Goal: Task Accomplishment & Management: Complete application form

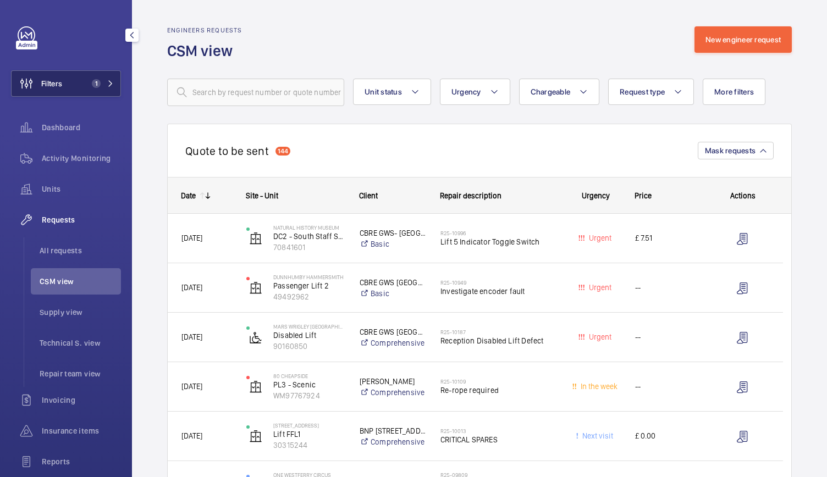
click at [45, 79] on span "Filters" at bounding box center [51, 83] width 21 height 11
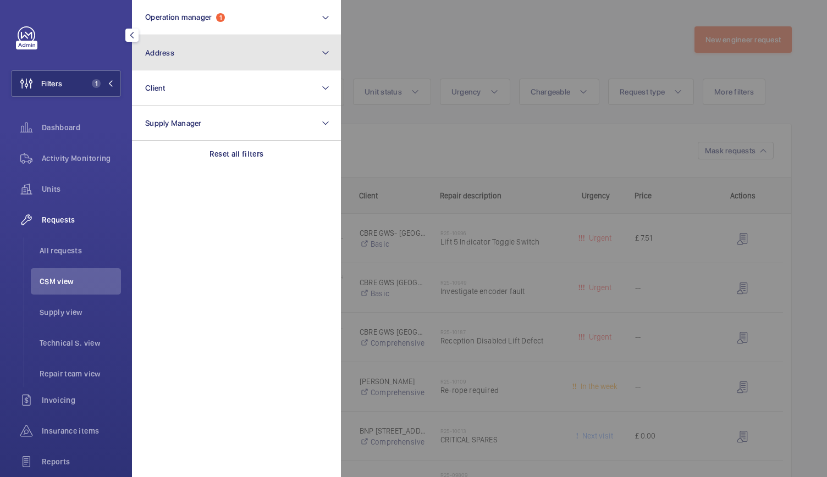
click at [197, 54] on button "Address" at bounding box center [236, 52] width 209 height 35
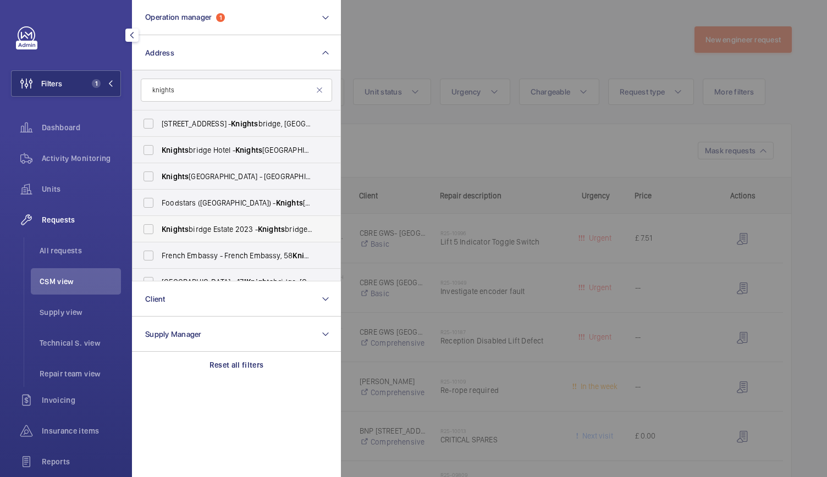
scroll to position [120, 0]
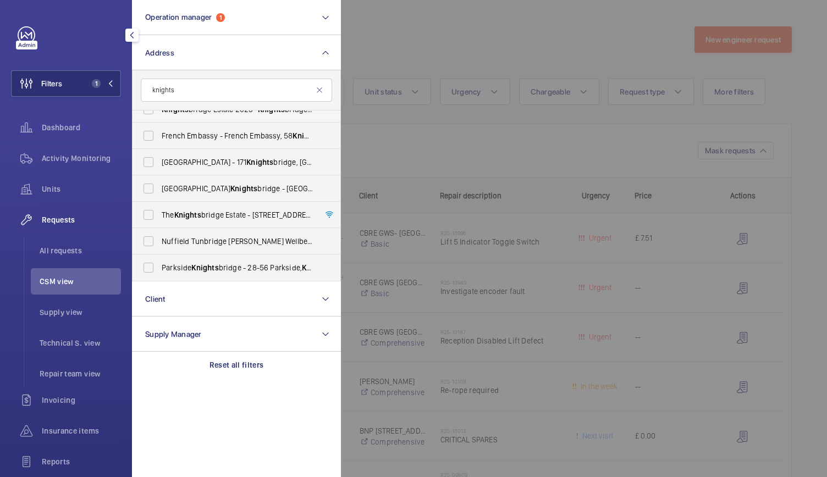
type input "knights"
click at [155, 223] on label "The Knights bridge Estate - [STREET_ADDRESS]" at bounding box center [228, 215] width 191 height 26
click at [155, 223] on input "The Knights bridge Estate - [STREET_ADDRESS]" at bounding box center [148, 215] width 22 height 22
checkbox input "true"
click at [532, 29] on div at bounding box center [754, 238] width 827 height 477
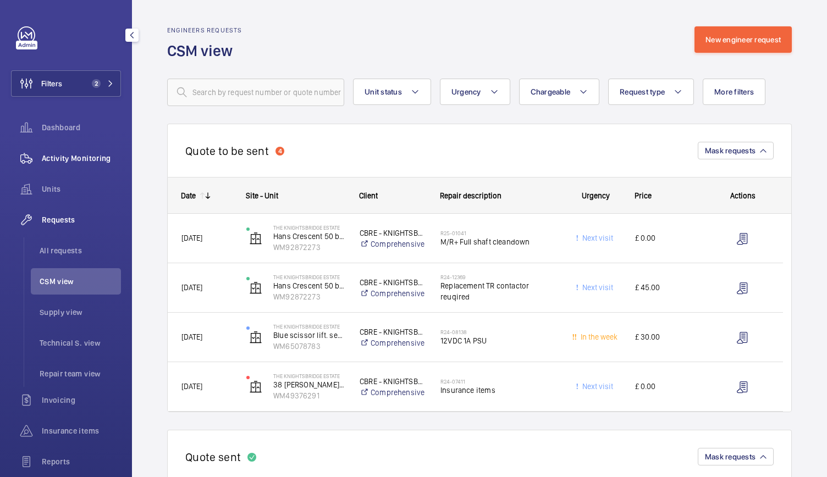
click at [85, 159] on span "Activity Monitoring" at bounding box center [81, 158] width 79 height 11
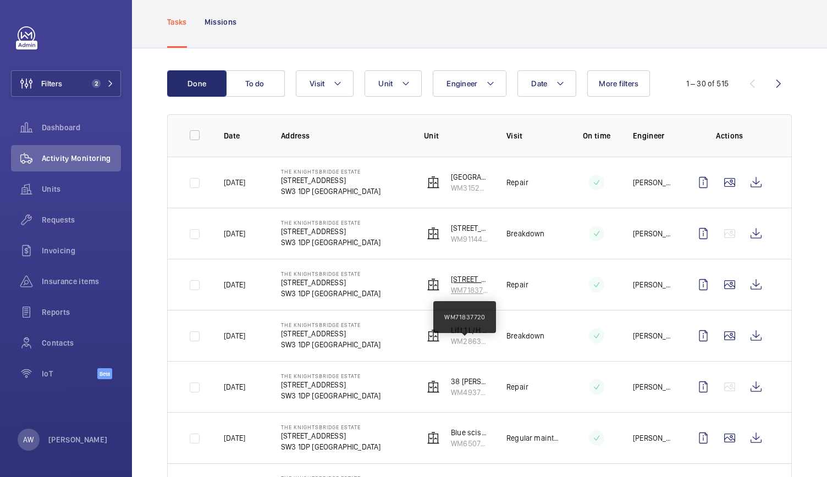
scroll to position [69, 0]
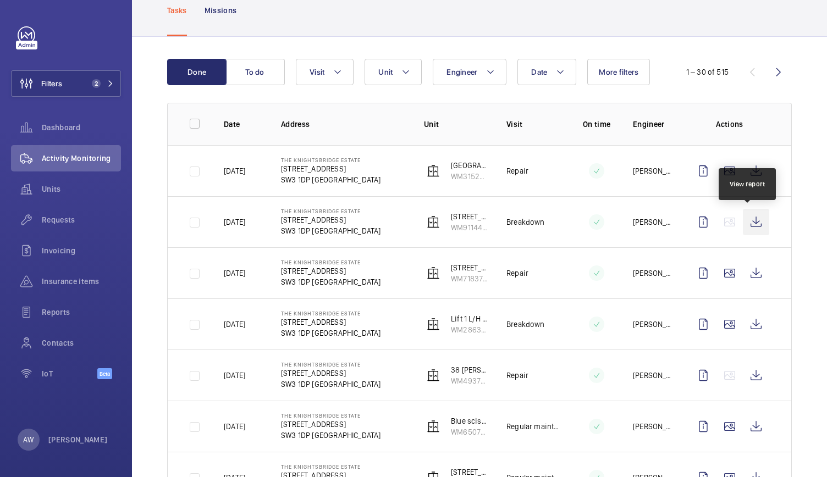
click at [751, 216] on wm-front-icon-button at bounding box center [756, 222] width 26 height 26
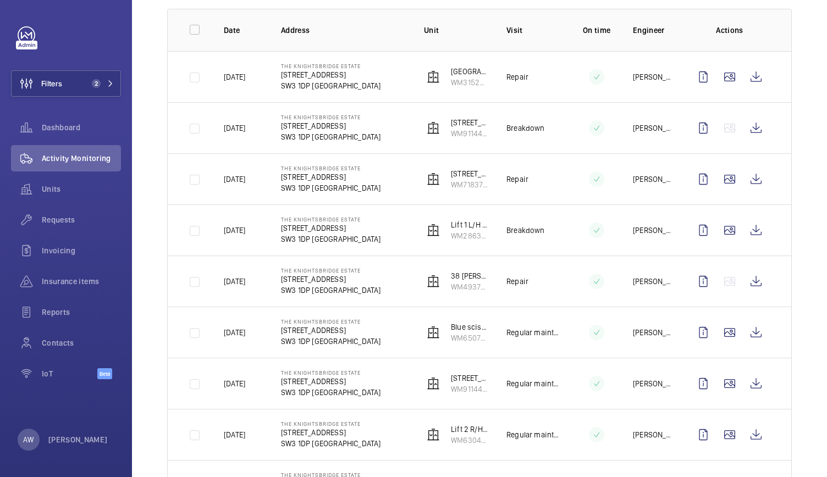
scroll to position [0, 0]
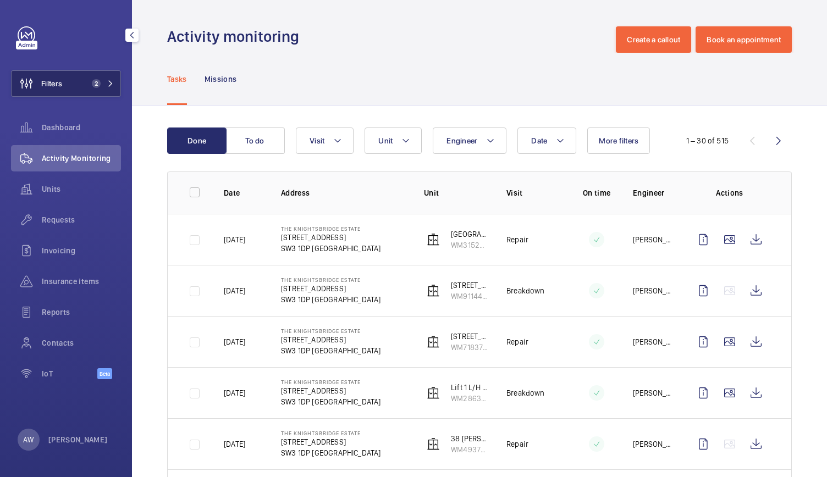
click at [101, 87] on span "2" at bounding box center [100, 83] width 26 height 9
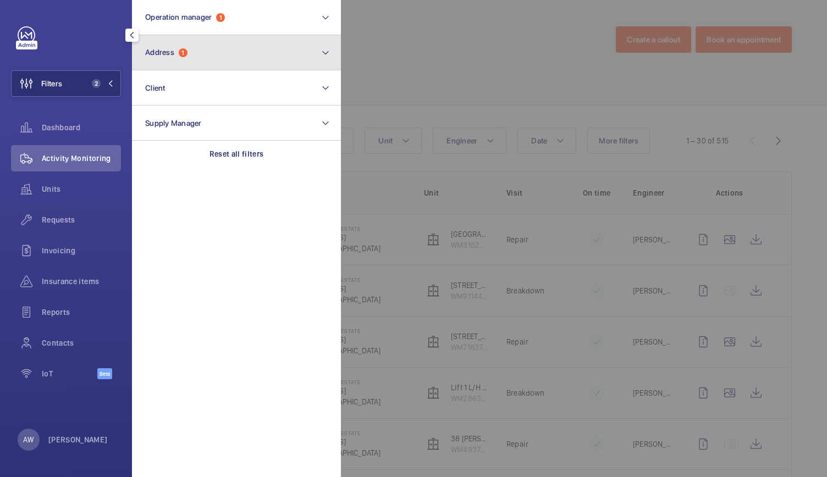
click at [190, 48] on button "Address 1" at bounding box center [236, 52] width 209 height 35
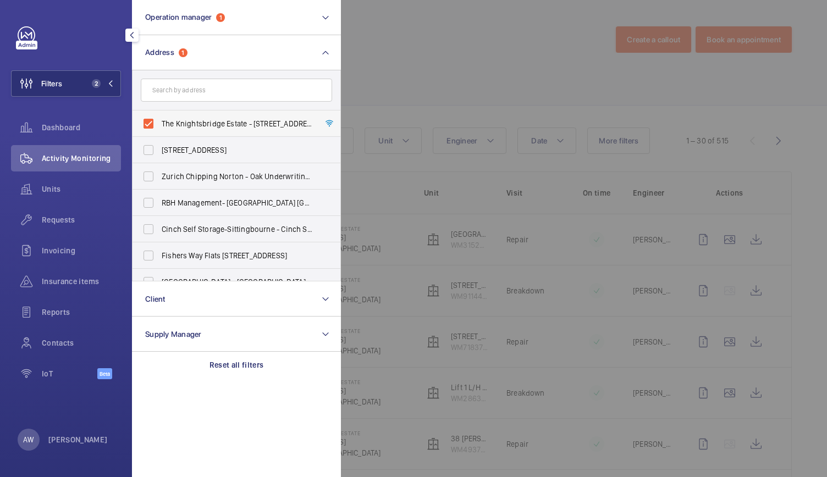
click at [146, 124] on label "The Knightsbridge Estate - [STREET_ADDRESS]" at bounding box center [228, 124] width 191 height 26
click at [146, 124] on input "The Knightsbridge Estate - [STREET_ADDRESS]" at bounding box center [148, 124] width 22 height 22
checkbox input "false"
click at [439, 89] on div at bounding box center [754, 238] width 827 height 477
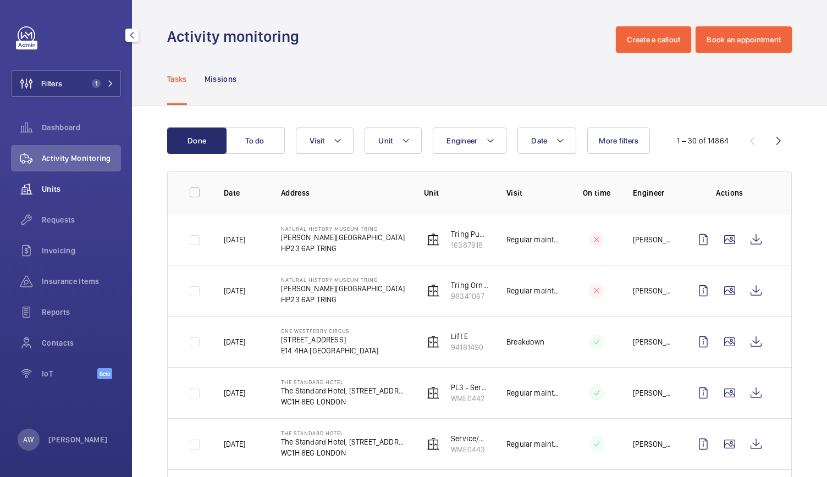
click at [35, 192] on wm-front-icon-button at bounding box center [26, 189] width 31 height 26
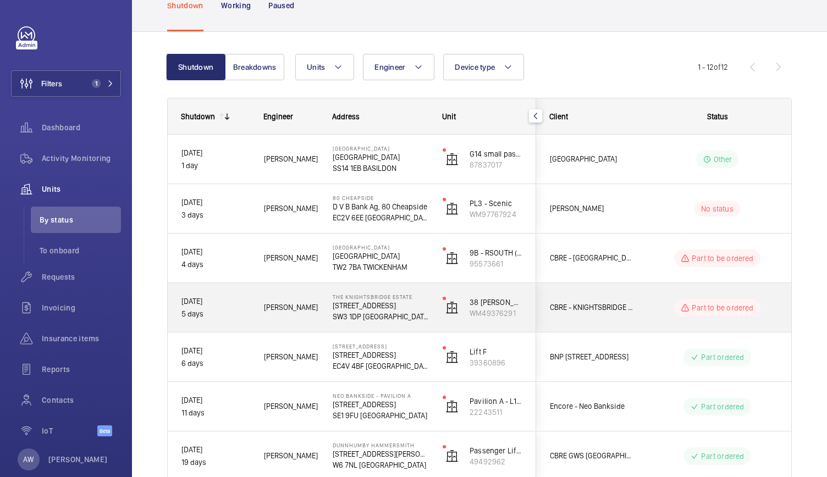
scroll to position [70, 0]
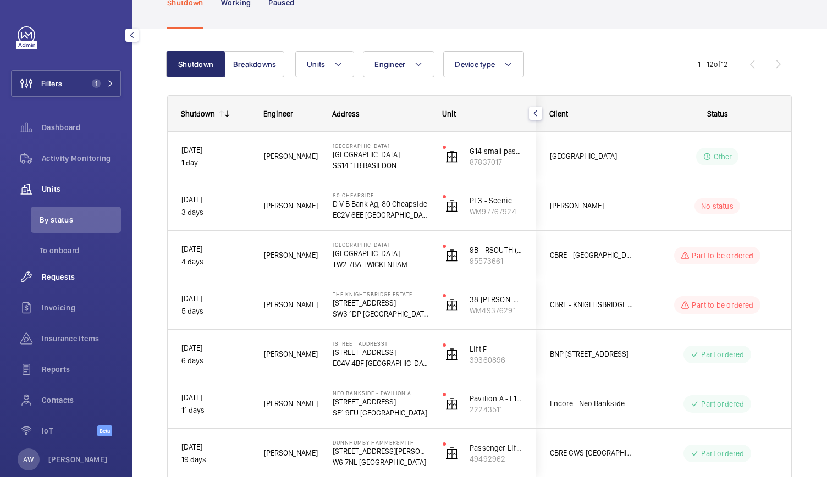
click at [56, 284] on div "Requests" at bounding box center [66, 277] width 110 height 26
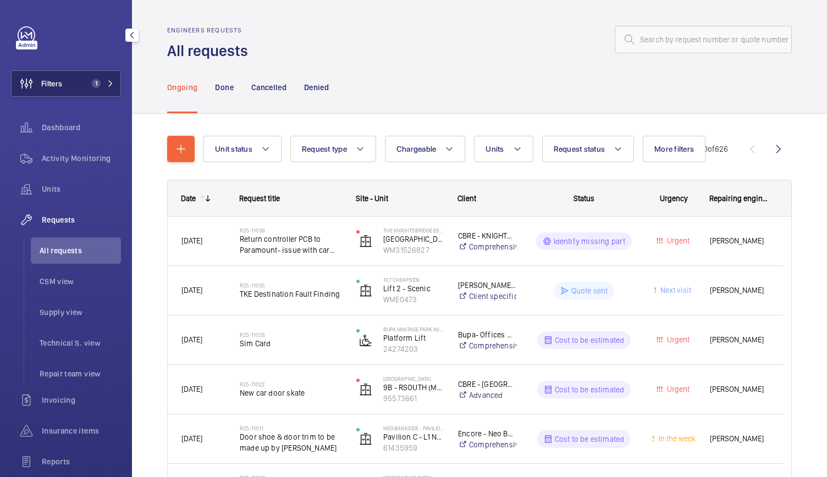
click at [82, 87] on button "Filters 1" at bounding box center [66, 83] width 110 height 26
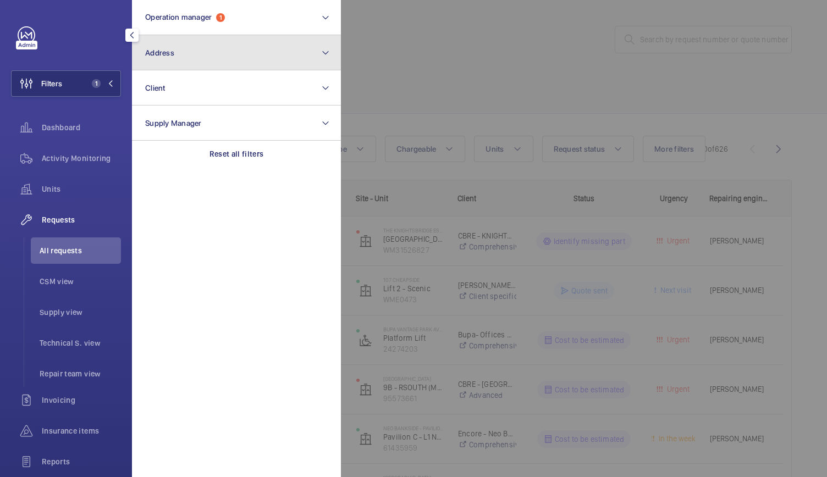
click at [224, 48] on button "Address" at bounding box center [236, 52] width 209 height 35
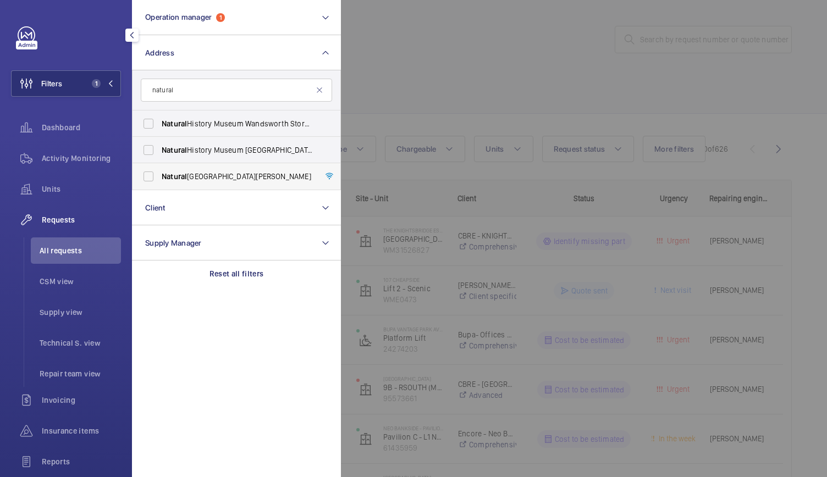
type input "natural"
click at [195, 172] on span "[GEOGRAPHIC_DATA][PERSON_NAME]" at bounding box center [237, 176] width 151 height 11
click at [159, 172] on input "[GEOGRAPHIC_DATA][PERSON_NAME]" at bounding box center [148, 177] width 22 height 22
checkbox input "true"
click at [506, 140] on div at bounding box center [754, 238] width 827 height 477
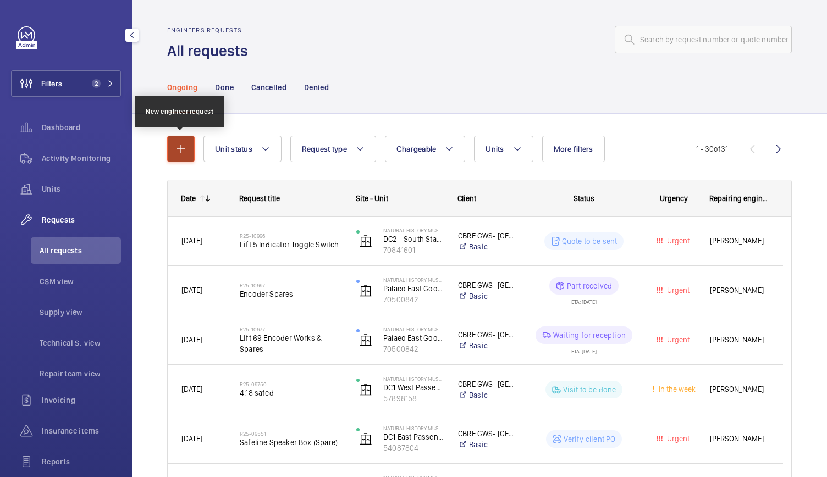
click at [181, 159] on button "button" at bounding box center [180, 149] width 27 height 26
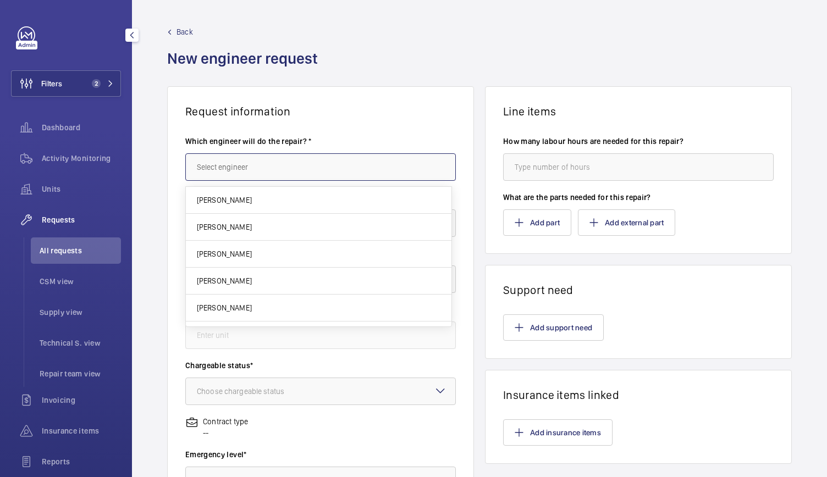
click at [246, 170] on input "text" at bounding box center [320, 166] width 271 height 27
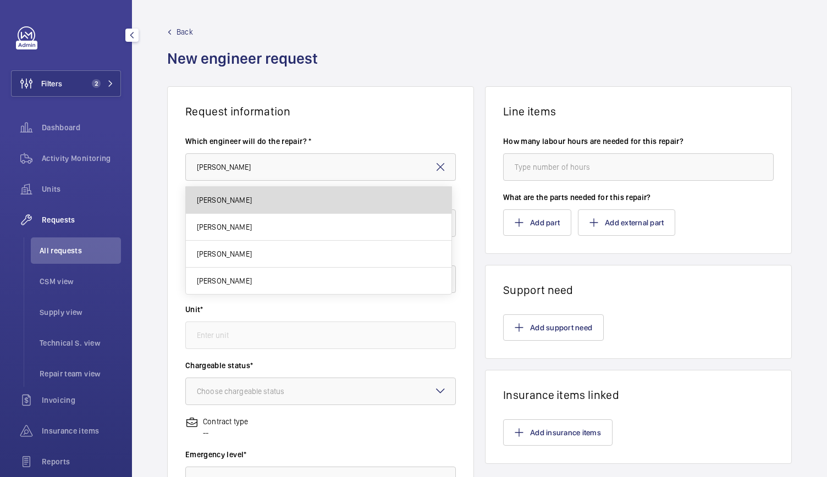
click at [232, 205] on span "[PERSON_NAME]" at bounding box center [224, 200] width 55 height 11
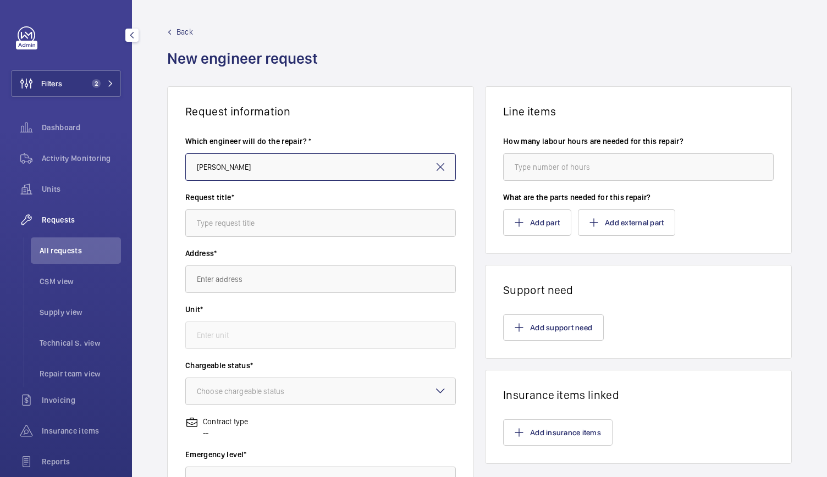
type input "[PERSON_NAME]"
click at [220, 230] on input "text" at bounding box center [320, 223] width 271 height 27
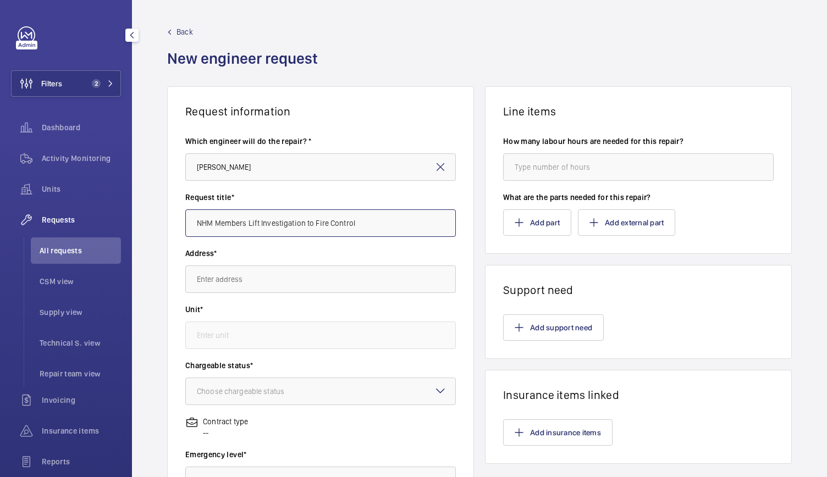
type input "NHM Members Lift Investigation to Fire Control"
click at [214, 273] on input "text" at bounding box center [320, 279] width 271 height 27
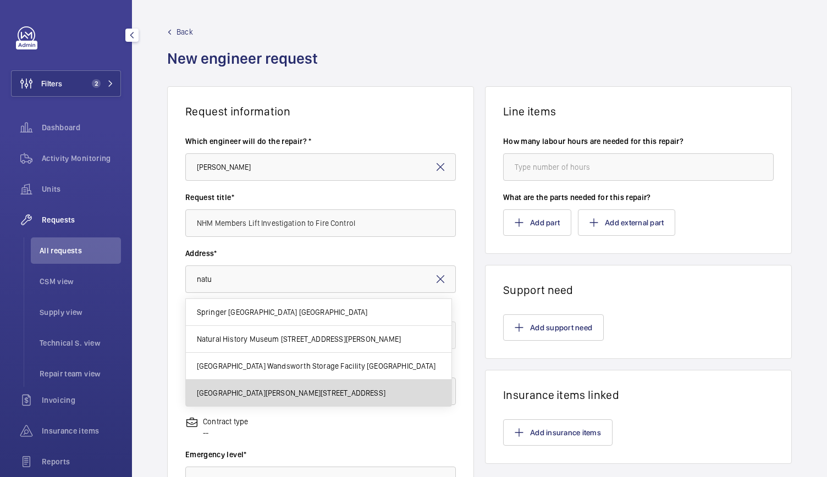
click at [224, 398] on mat-option "[GEOGRAPHIC_DATA][PERSON_NAME][STREET_ADDRESS]" at bounding box center [319, 393] width 266 height 26
type input "[GEOGRAPHIC_DATA][PERSON_NAME][STREET_ADDRESS]"
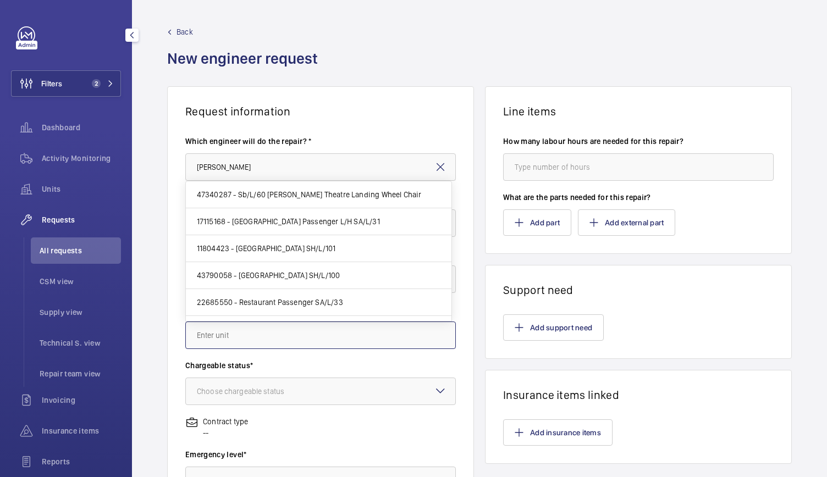
click at [219, 330] on input "text" at bounding box center [320, 335] width 271 height 27
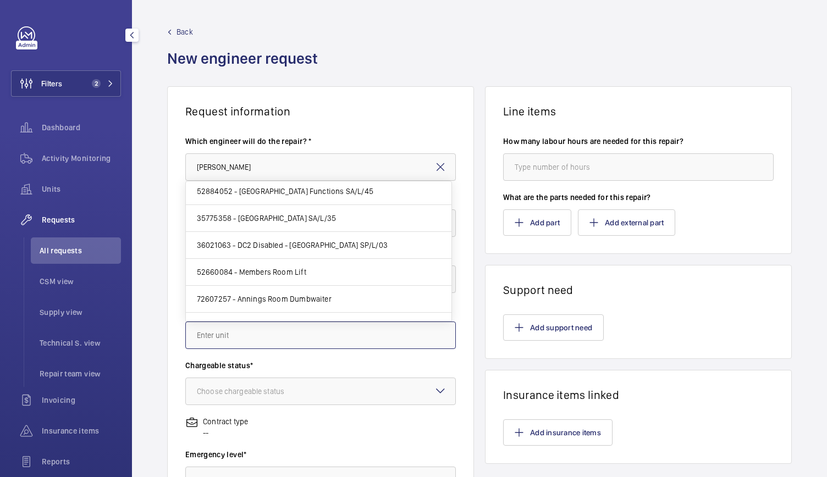
scroll to position [162, 0]
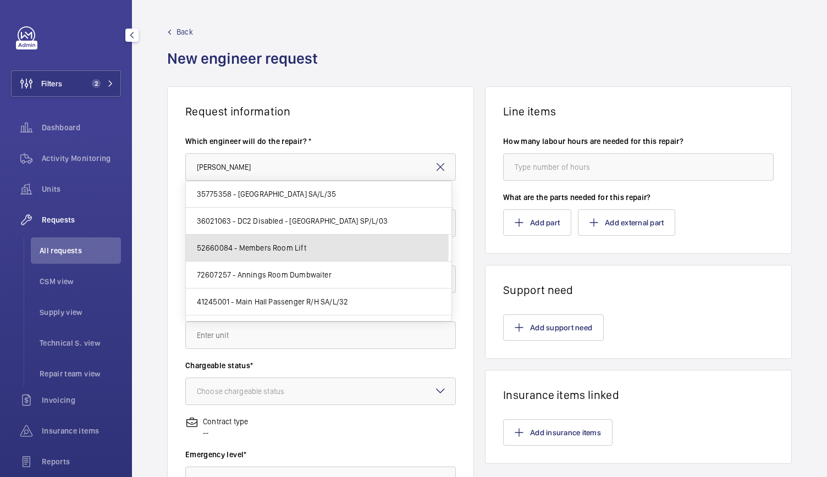
click at [236, 244] on span "52660084 - Members Room Lift" at bounding box center [251, 248] width 109 height 11
type input "52660084 - Members Room Lift"
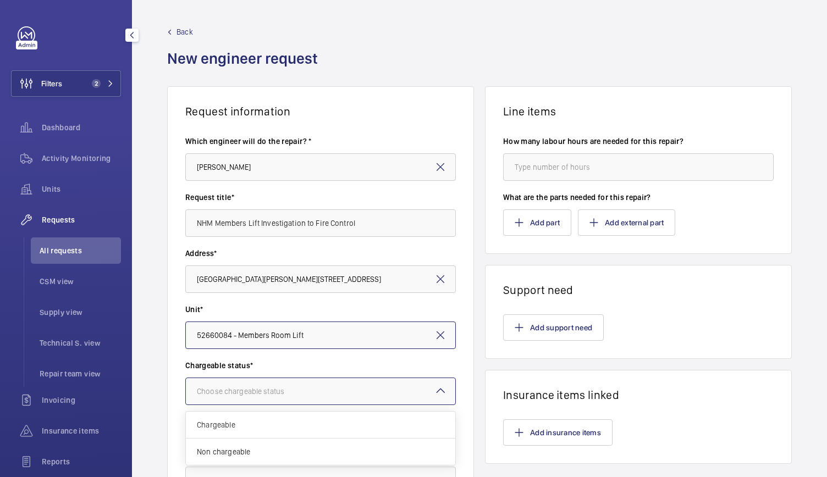
click at [218, 387] on div "Choose chargeable status" at bounding box center [254, 391] width 115 height 11
click at [218, 428] on span "Chargeable" at bounding box center [320, 425] width 247 height 11
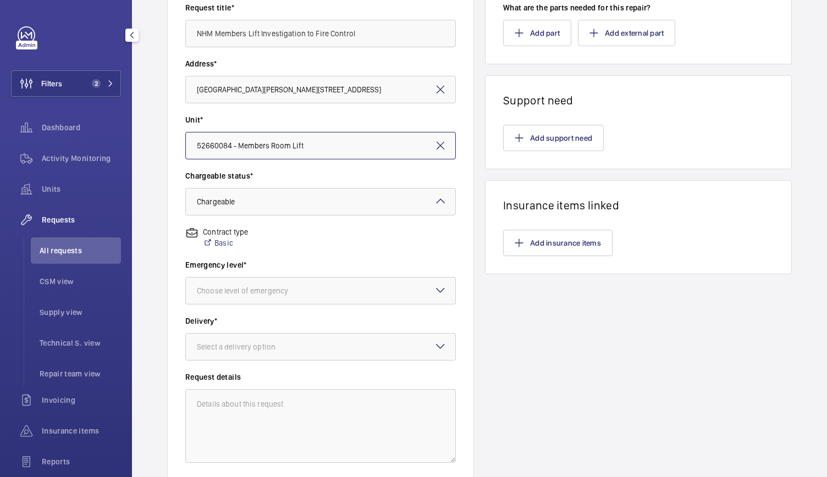
scroll to position [190, 0]
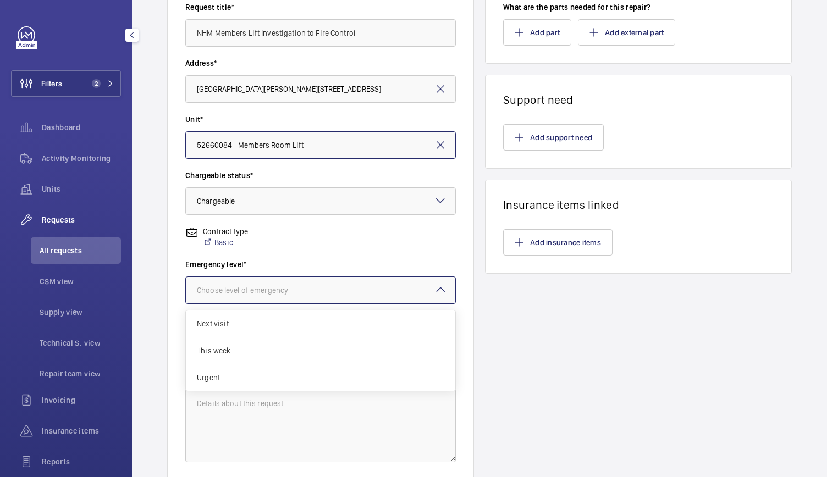
click at [234, 278] on div at bounding box center [320, 290] width 269 height 26
click at [209, 378] on span "Urgent" at bounding box center [320, 377] width 247 height 11
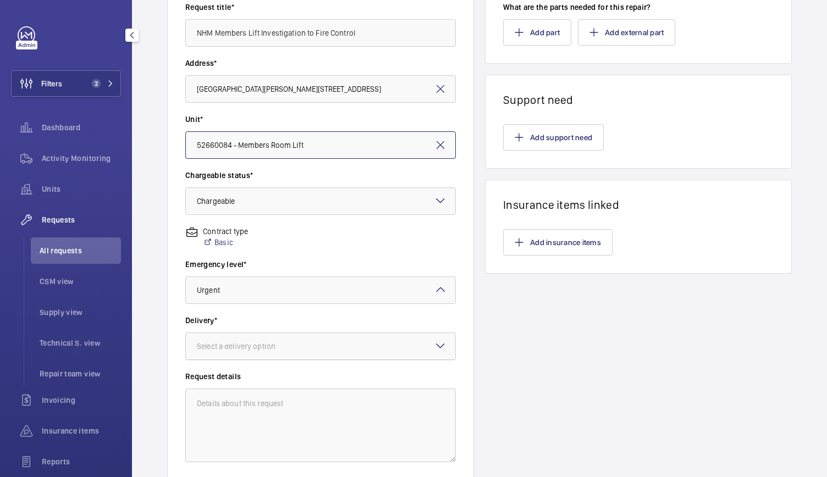
click at [221, 346] on div "Select a delivery option" at bounding box center [250, 346] width 106 height 11
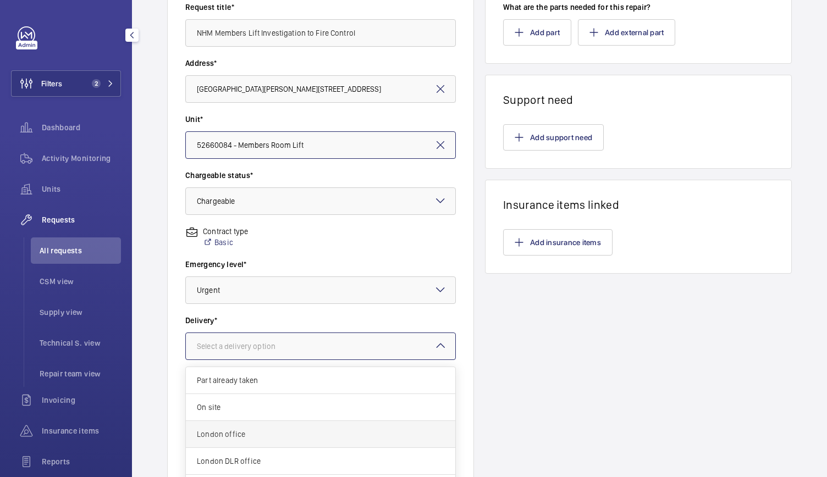
click at [221, 434] on span "London office" at bounding box center [320, 434] width 247 height 11
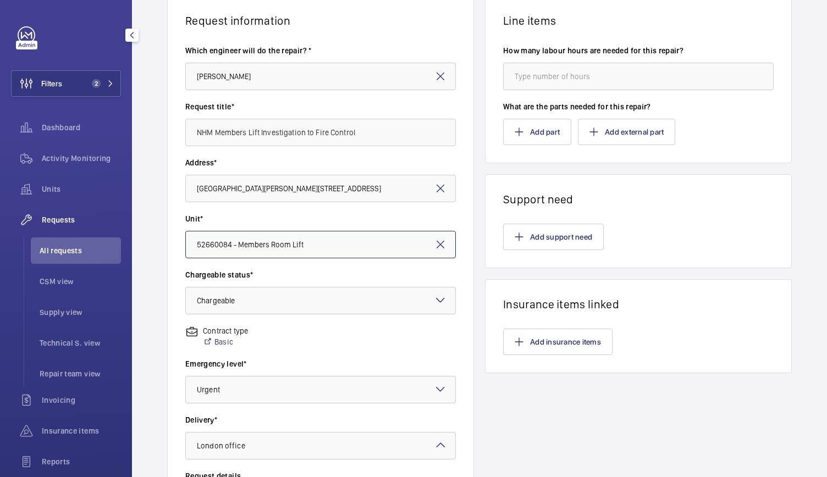
scroll to position [172, 0]
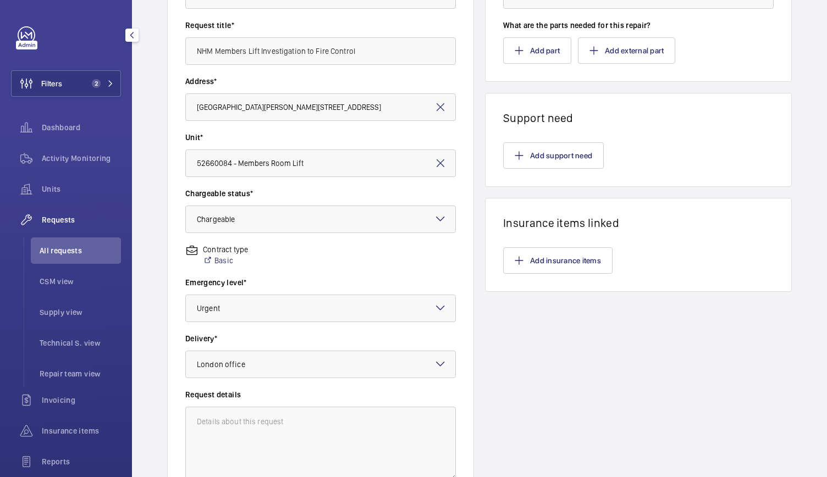
click at [547, 141] on wm-front-card-body "Add support need" at bounding box center [639, 156] width 306 height 62
click at [530, 151] on button "Add support need" at bounding box center [553, 155] width 101 height 26
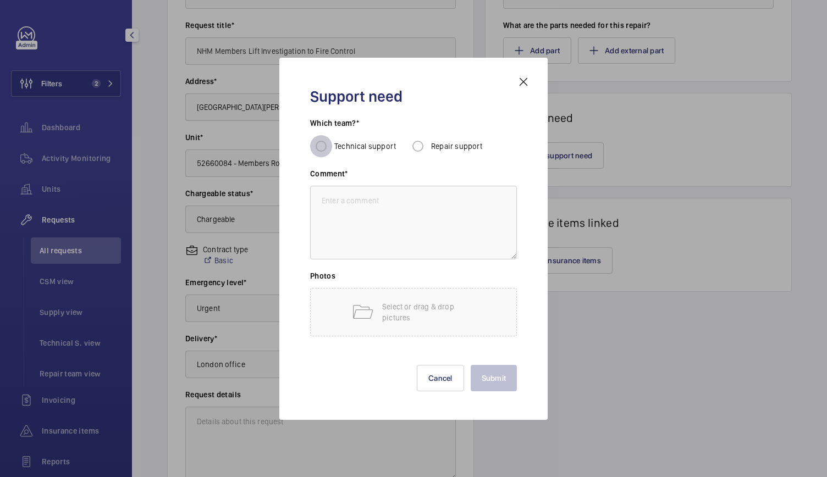
click at [322, 143] on input "Technical support" at bounding box center [321, 146] width 22 height 22
radio input "true"
click at [327, 218] on textarea at bounding box center [413, 223] width 207 height 74
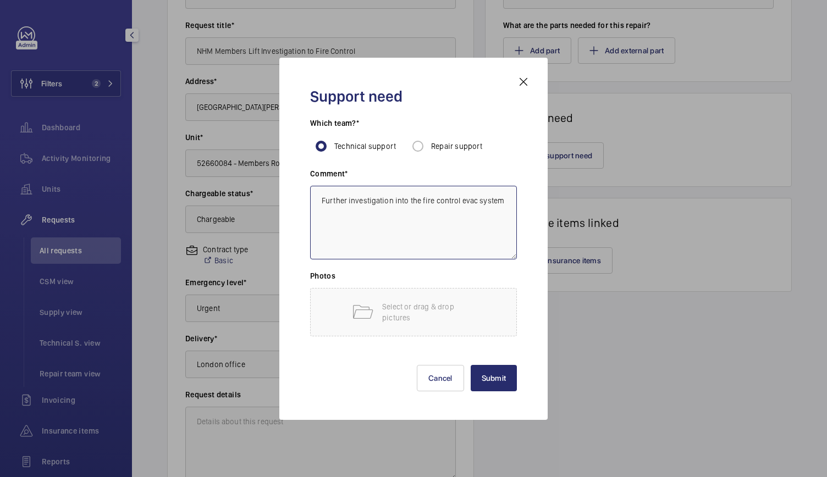
type textarea "Further investigation into the fire control evac system"
click at [493, 391] on div "Support need Which team?* Technical support Repair support Comment* Further inv…" at bounding box center [413, 238] width 233 height 327
click at [495, 381] on button "Submit" at bounding box center [494, 378] width 47 height 26
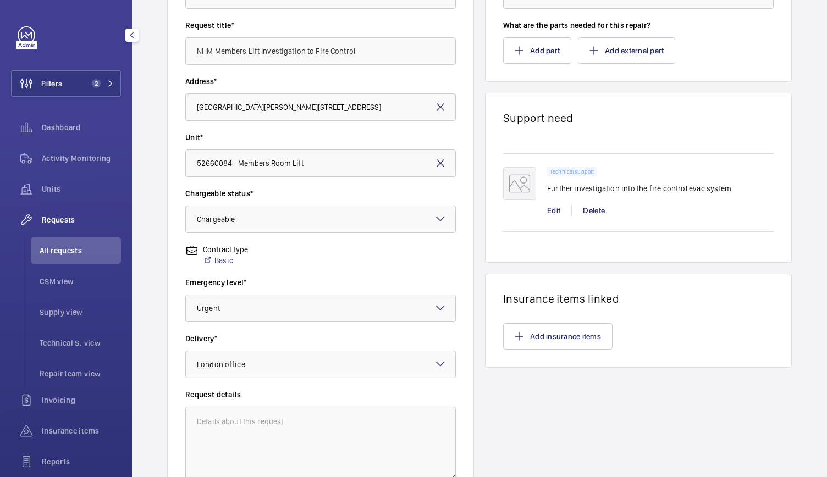
scroll to position [272, 0]
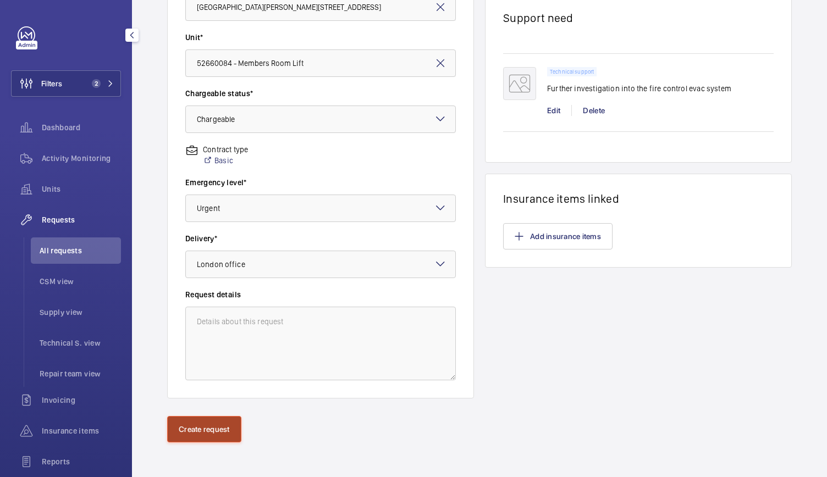
click at [214, 431] on button "Create request" at bounding box center [204, 429] width 74 height 26
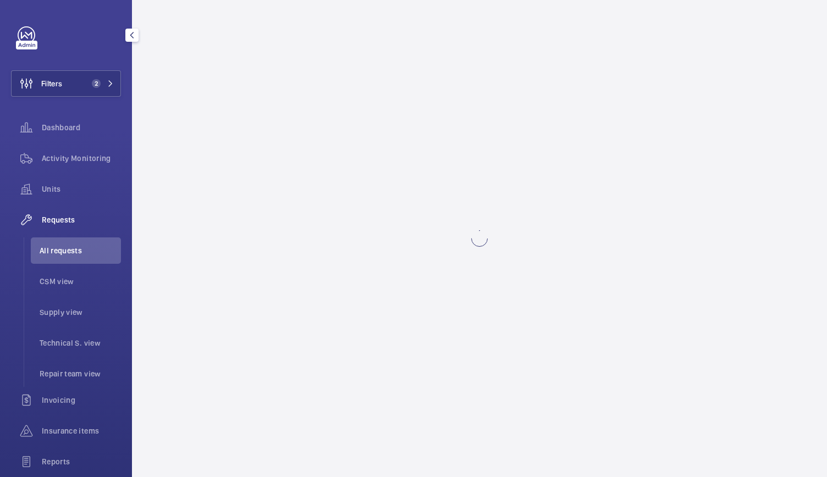
scroll to position [0, 0]
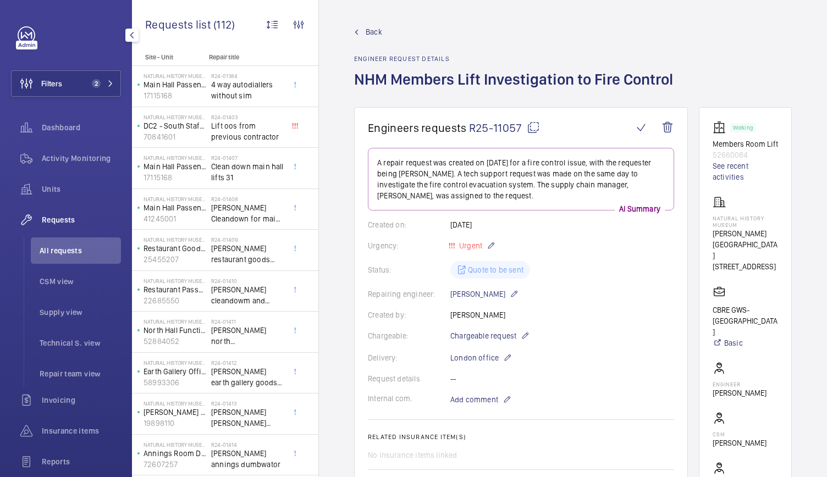
scroll to position [194, 0]
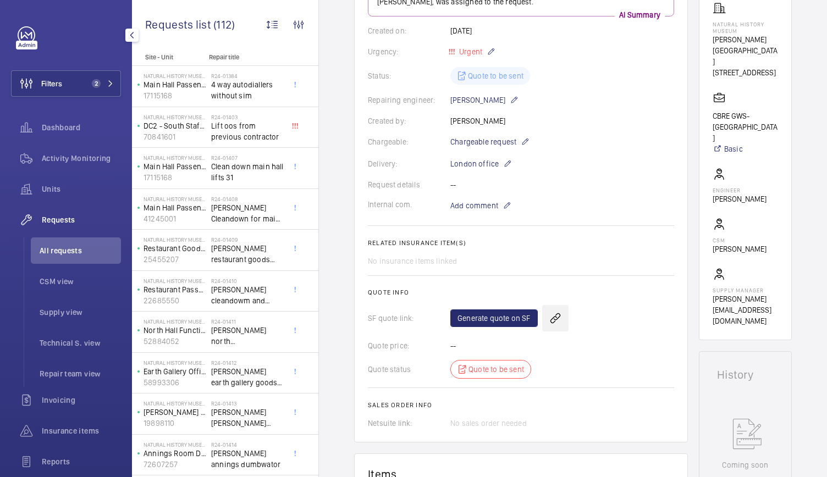
click at [552, 316] on wm-front-icon-button at bounding box center [555, 318] width 26 height 26
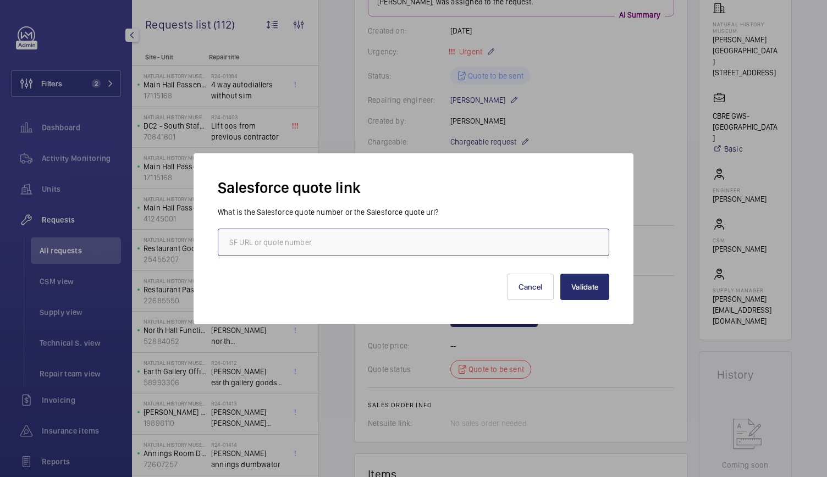
paste input "[URL][DOMAIN_NAME]"
type input "[URL][DOMAIN_NAME]"
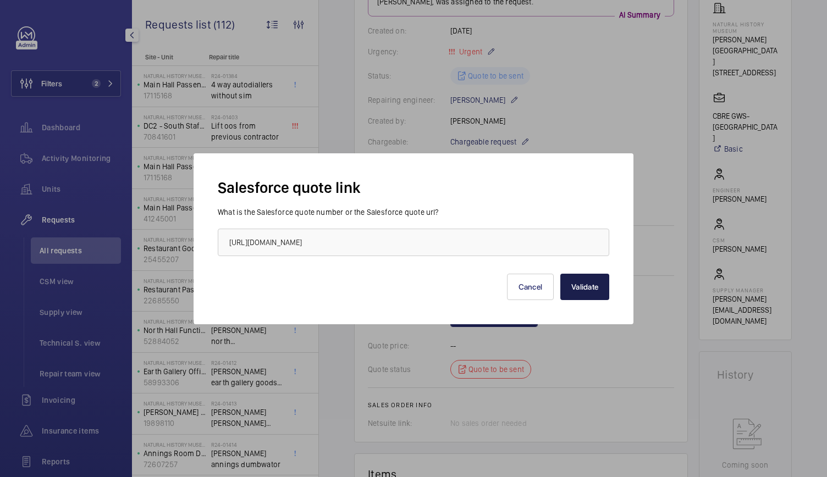
click at [594, 291] on button "Validate" at bounding box center [584, 287] width 49 height 26
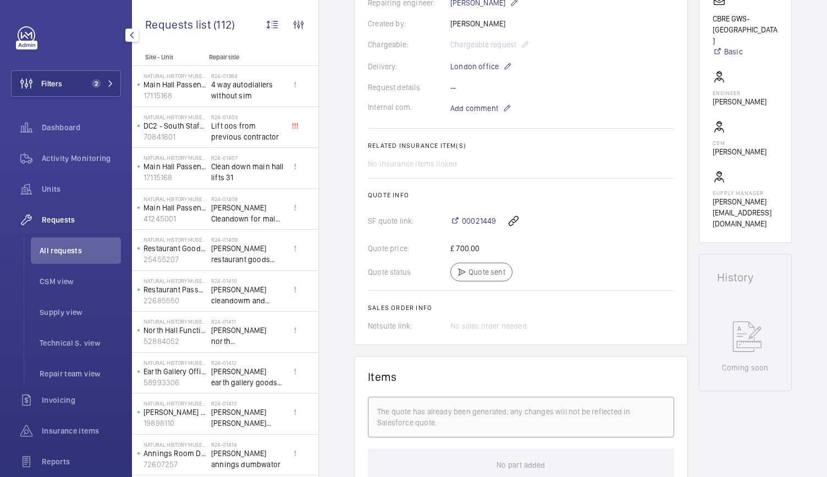
scroll to position [0, 0]
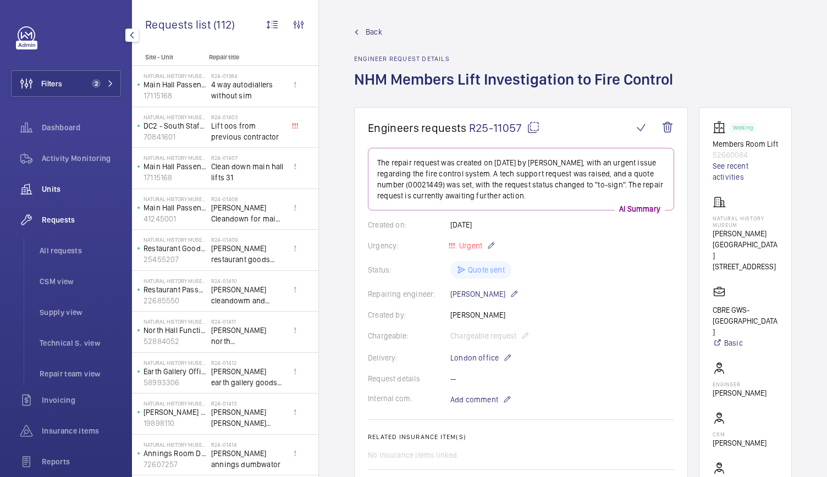
click at [49, 183] on div "Units" at bounding box center [66, 189] width 110 height 26
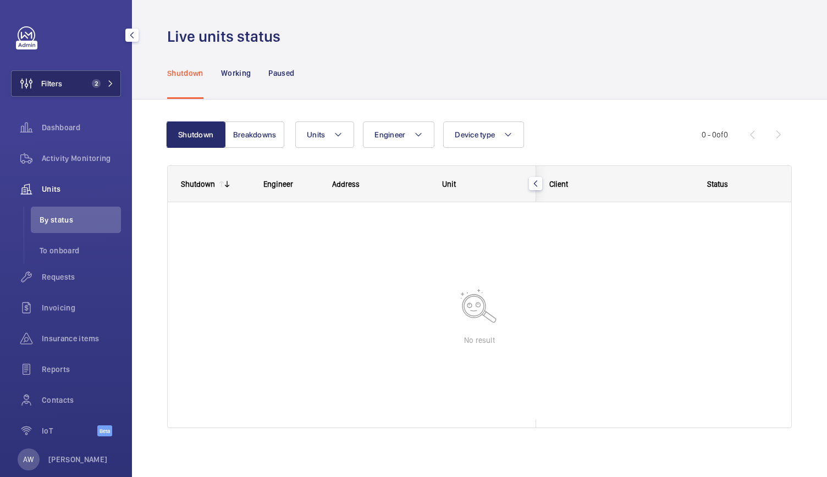
click at [100, 90] on button "Filters 2" at bounding box center [66, 83] width 110 height 26
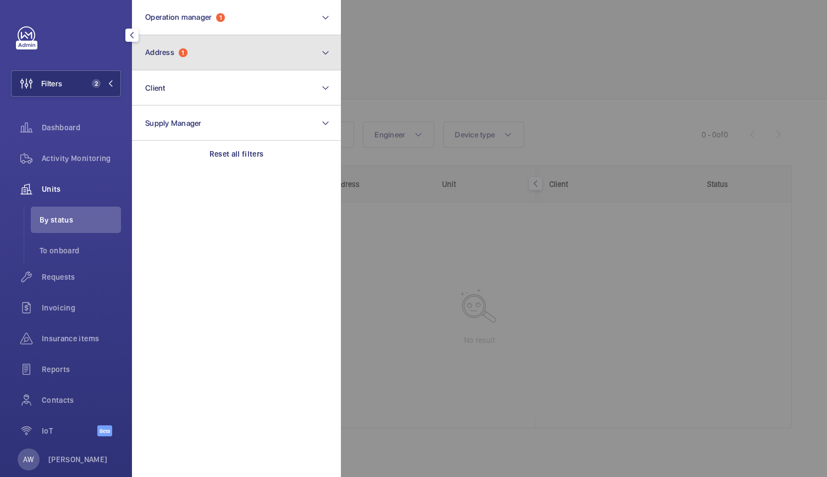
click at [178, 55] on span "Address 1" at bounding box center [166, 52] width 42 height 9
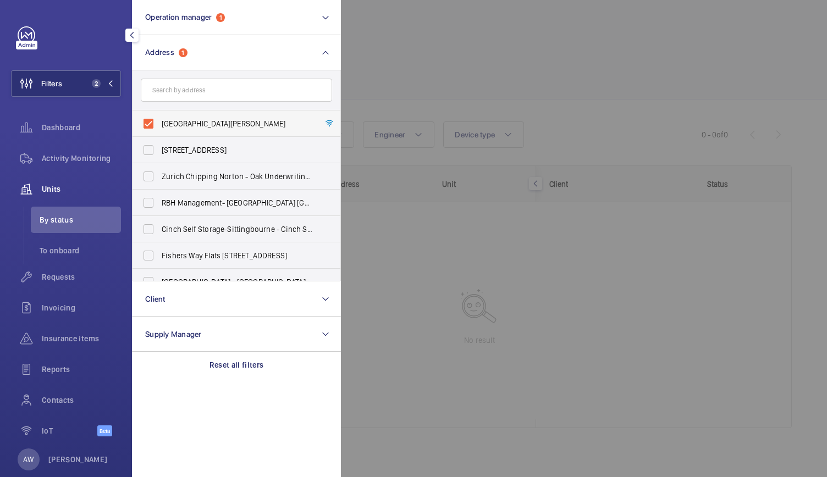
click at [150, 129] on label "[GEOGRAPHIC_DATA][PERSON_NAME]" at bounding box center [228, 124] width 191 height 26
click at [150, 129] on input "[GEOGRAPHIC_DATA][PERSON_NAME]" at bounding box center [148, 124] width 22 height 22
checkbox input "false"
click at [366, 48] on div at bounding box center [754, 238] width 827 height 477
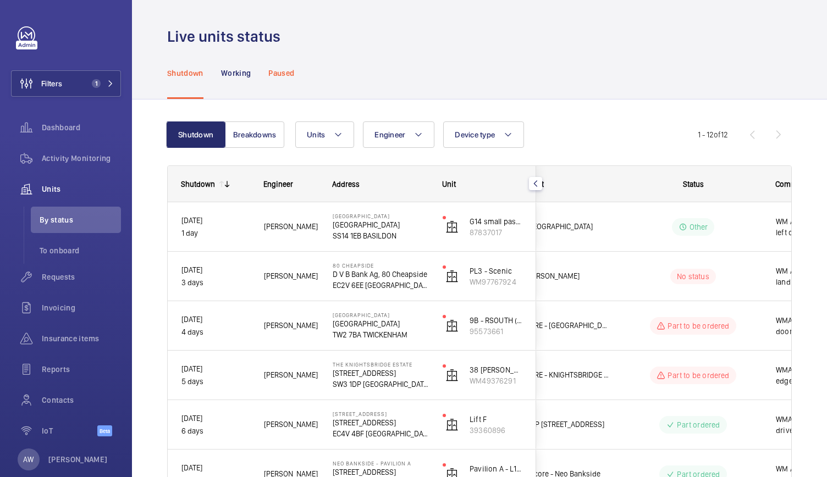
click at [286, 84] on div "Paused" at bounding box center [281, 73] width 26 height 52
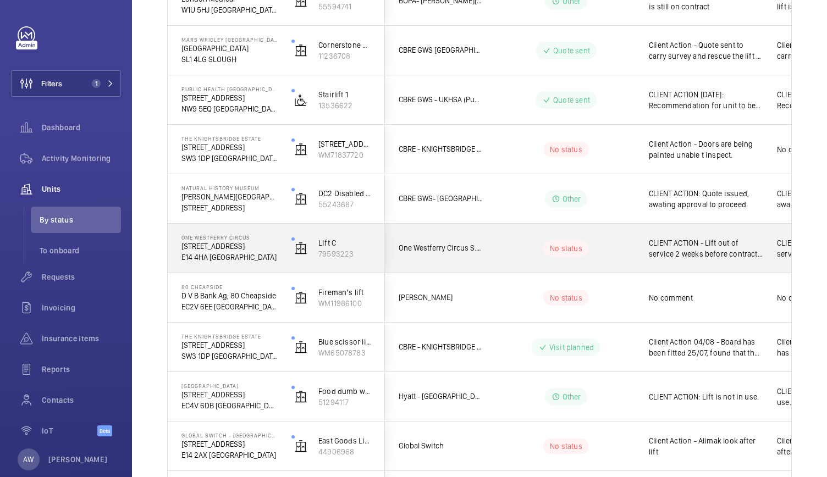
scroll to position [828, 0]
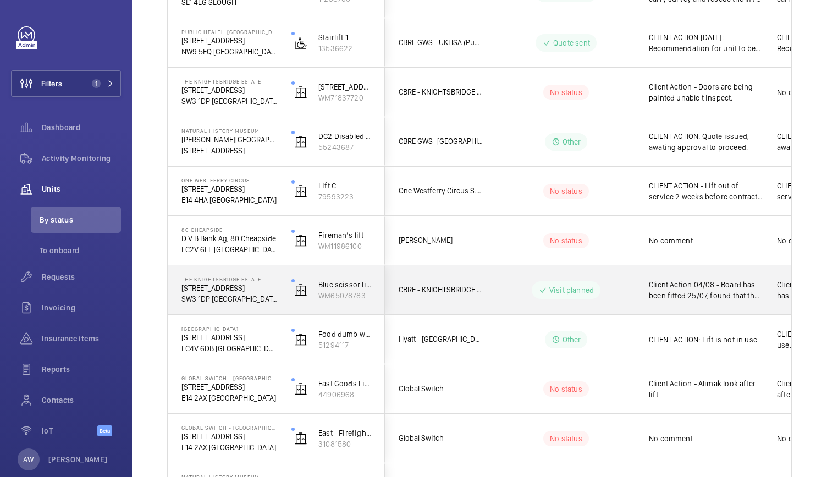
click at [264, 290] on p "[STREET_ADDRESS]" at bounding box center [229, 288] width 96 height 11
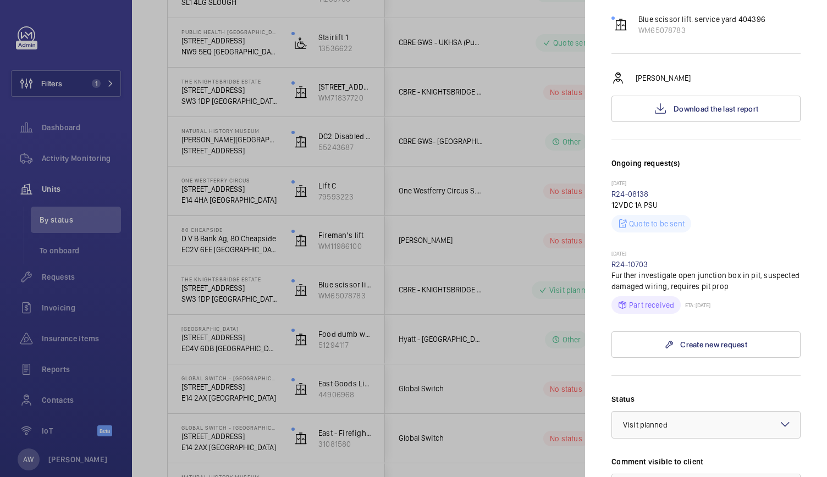
scroll to position [146, 0]
click at [631, 261] on link "R24-10703" at bounding box center [630, 265] width 37 height 9
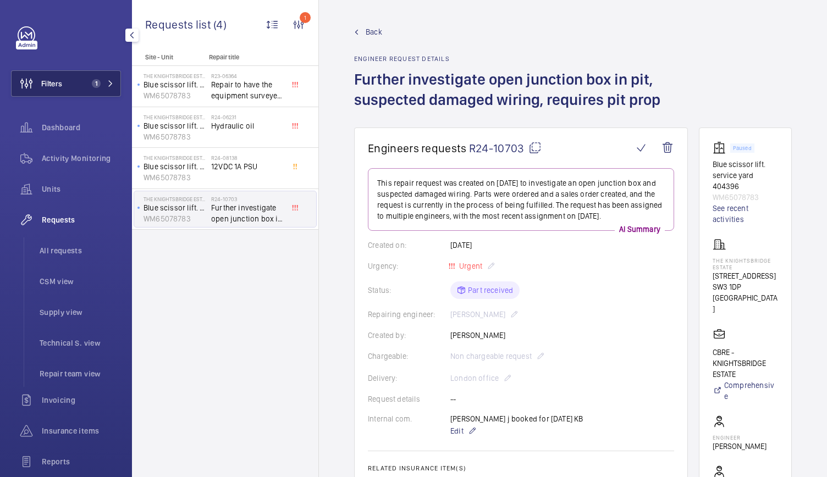
click at [78, 89] on button "Filters 1" at bounding box center [66, 83] width 110 height 26
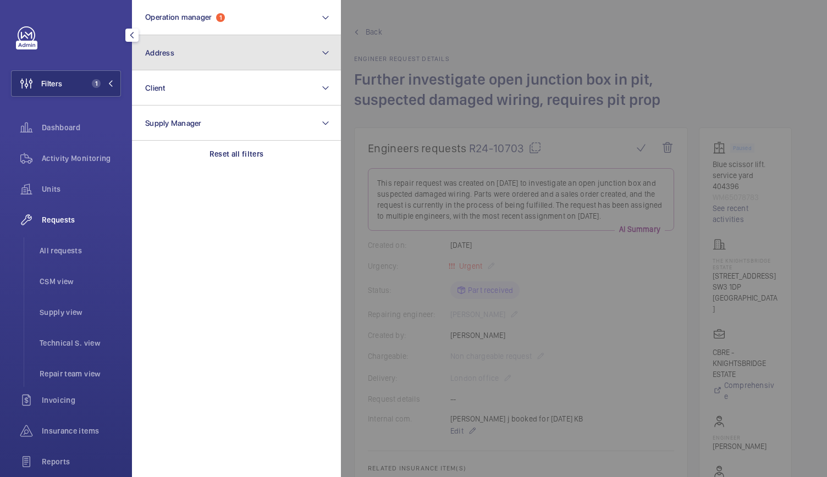
click at [250, 47] on button "Address" at bounding box center [236, 52] width 209 height 35
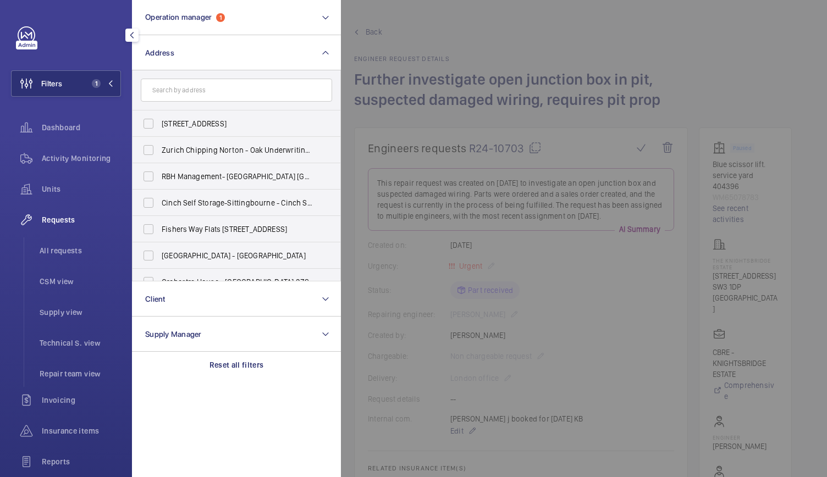
click at [430, 251] on div at bounding box center [754, 238] width 827 height 477
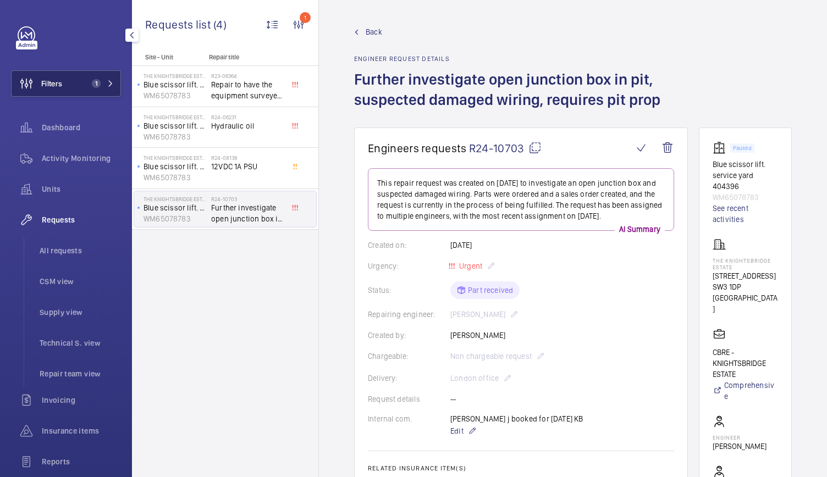
click at [109, 74] on button "Filters 1" at bounding box center [66, 83] width 110 height 26
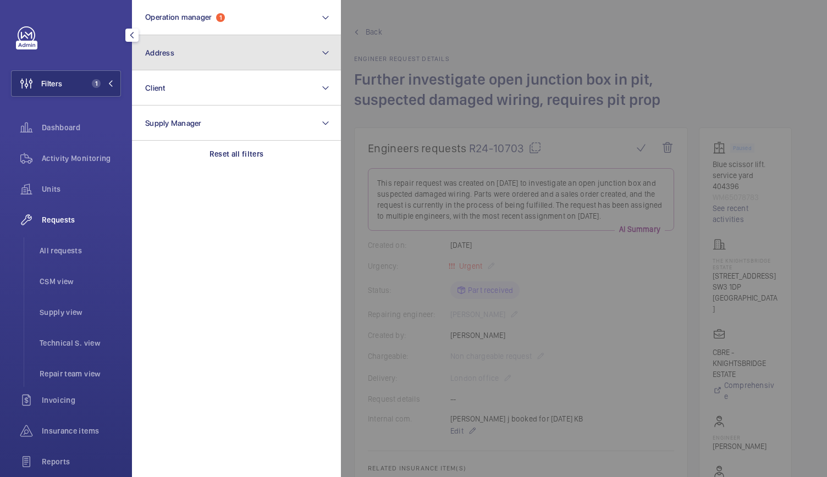
click at [190, 52] on button "Address" at bounding box center [236, 52] width 209 height 35
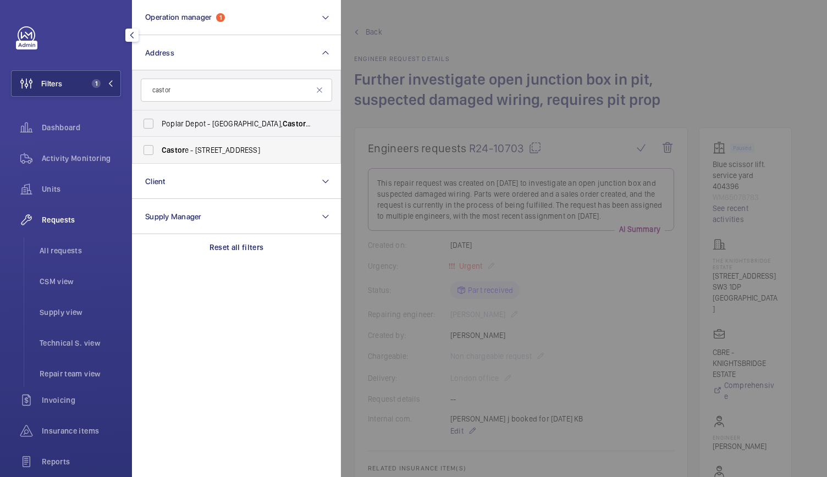
type input "castor"
click at [174, 145] on span "Castor e - [STREET_ADDRESS]" at bounding box center [237, 150] width 151 height 11
click at [159, 144] on input "Castor e - [STREET_ADDRESS]" at bounding box center [148, 150] width 22 height 22
checkbox input "true"
click at [483, 24] on div at bounding box center [754, 238] width 827 height 477
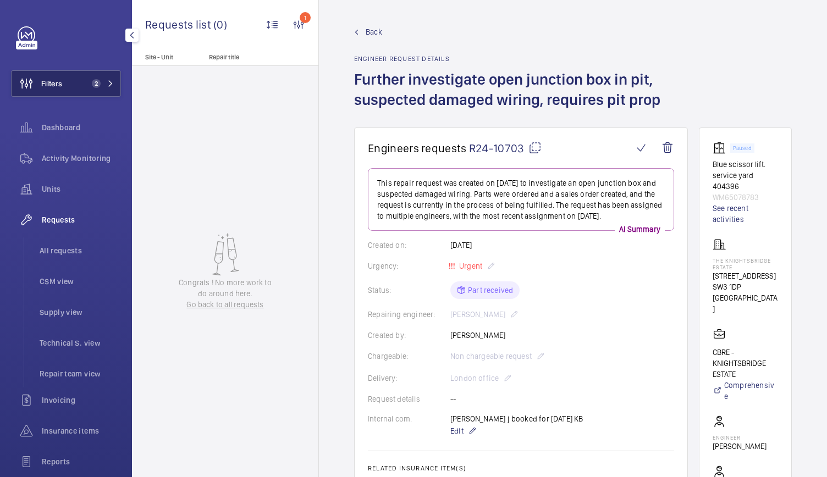
click at [85, 96] on button "Filters 2" at bounding box center [66, 83] width 110 height 26
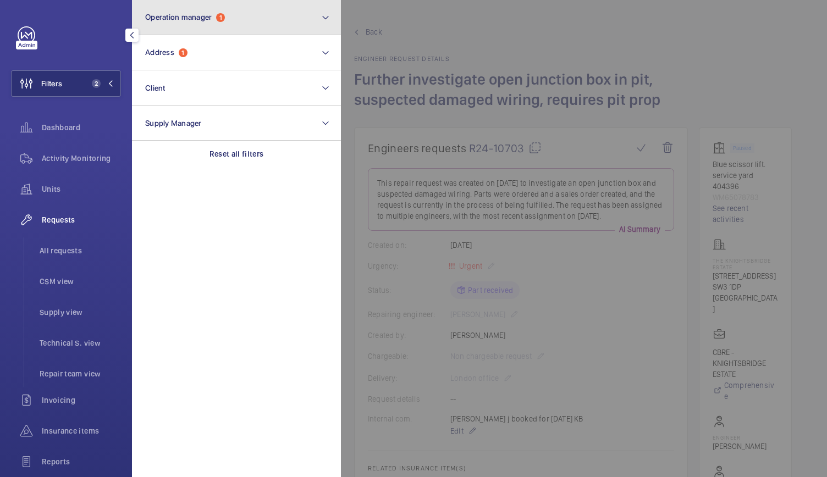
click at [212, 30] on button "Operation manager 1" at bounding box center [236, 17] width 209 height 35
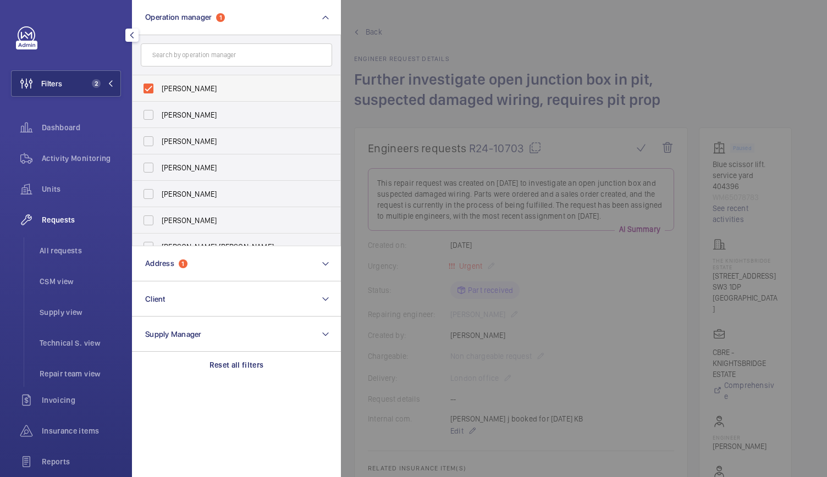
click at [145, 92] on label "[PERSON_NAME]" at bounding box center [228, 88] width 191 height 26
click at [145, 92] on input "[PERSON_NAME]" at bounding box center [148, 89] width 22 height 22
checkbox input "false"
click at [92, 158] on span "Activity Monitoring" at bounding box center [81, 158] width 79 height 11
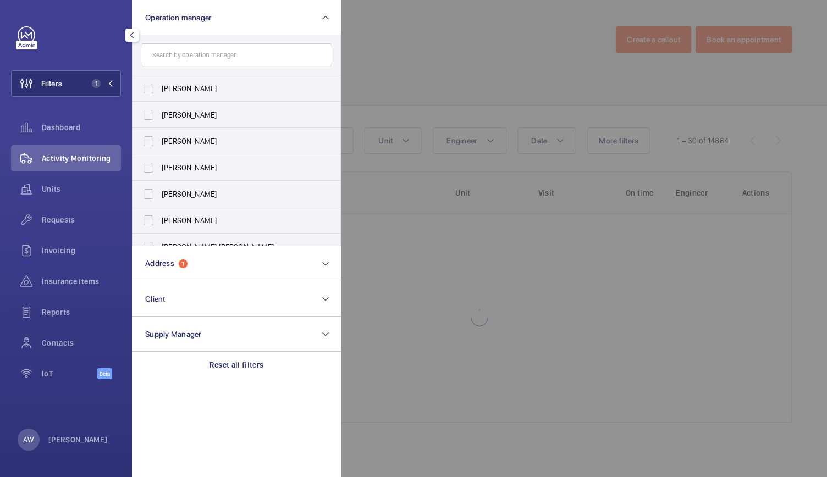
click at [498, 11] on div at bounding box center [754, 238] width 827 height 477
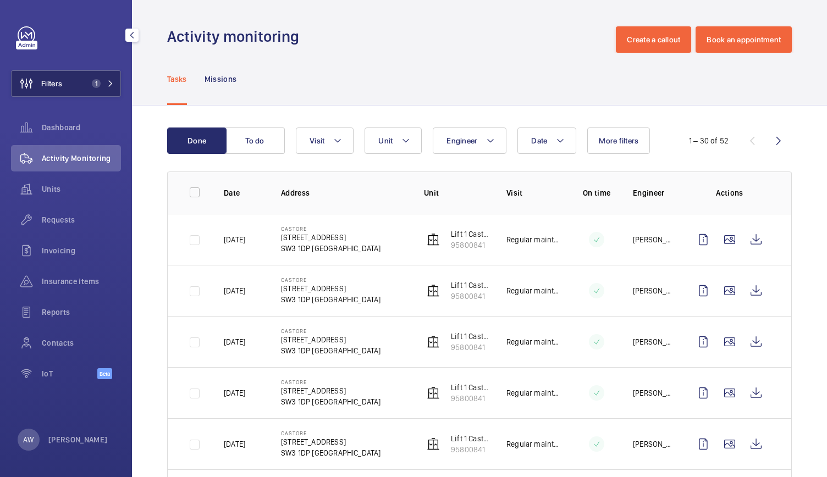
click at [87, 82] on span "1" at bounding box center [93, 83] width 13 height 9
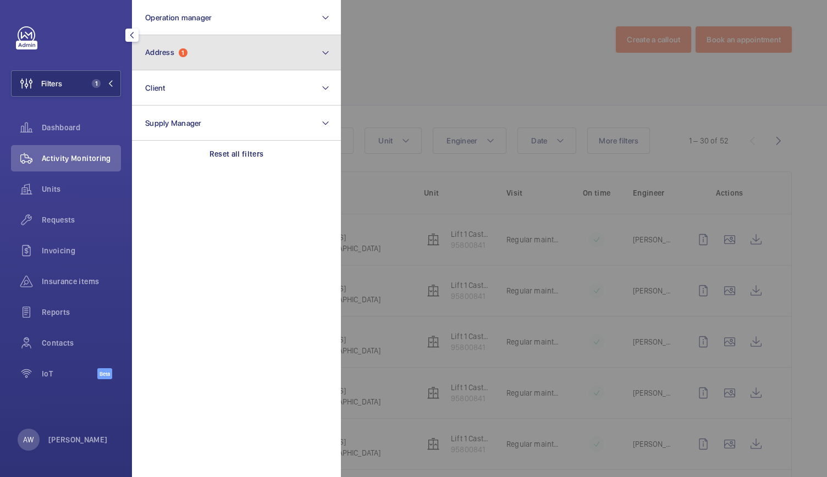
click at [190, 44] on button "Address 1" at bounding box center [236, 52] width 209 height 35
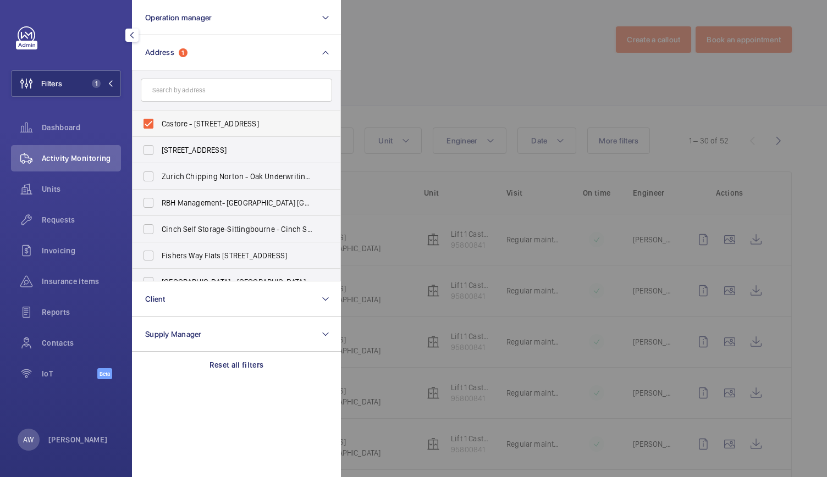
click at [145, 126] on label "Castore - [STREET_ADDRESS]" at bounding box center [228, 124] width 191 height 26
click at [145, 126] on input "Castore - [STREET_ADDRESS]" at bounding box center [148, 124] width 22 height 22
checkbox input "false"
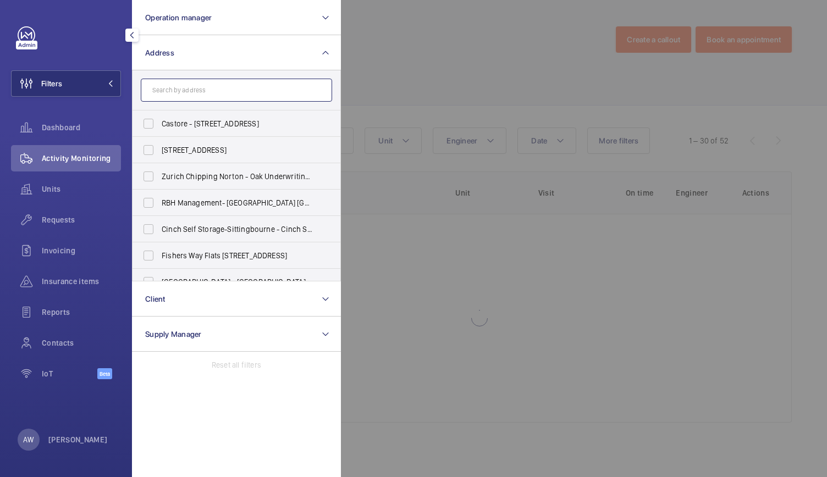
click at [170, 100] on input "text" at bounding box center [236, 90] width 191 height 23
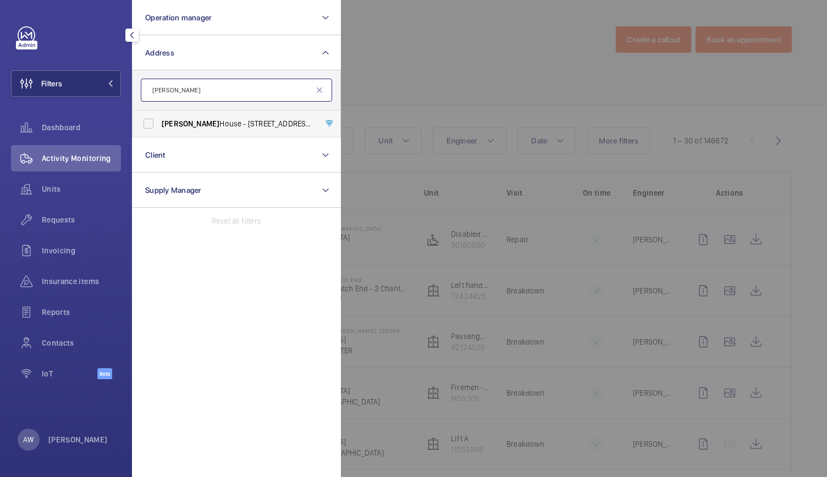
type input "[PERSON_NAME]"
click at [192, 126] on span "[PERSON_NAME] House - [STREET_ADDRESS][PERSON_NAME]" at bounding box center [237, 123] width 151 height 11
click at [159, 126] on input "[PERSON_NAME] House - [STREET_ADDRESS][PERSON_NAME]" at bounding box center [148, 124] width 22 height 22
checkbox input "true"
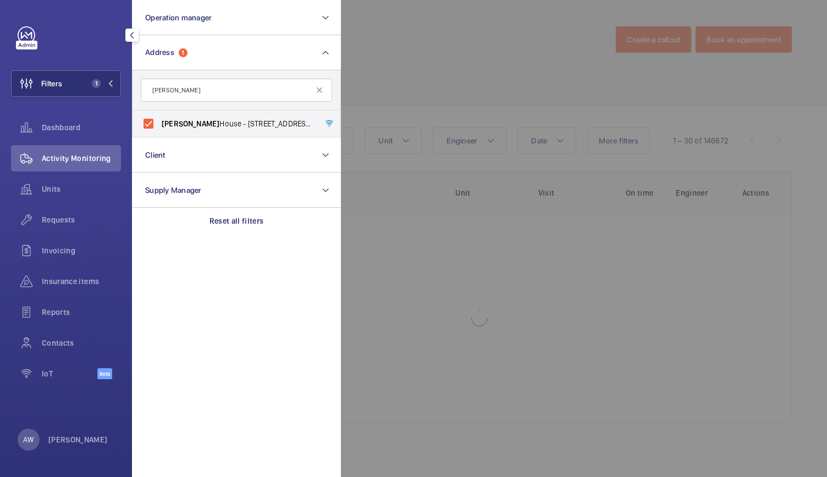
click at [486, 58] on div at bounding box center [754, 238] width 827 height 477
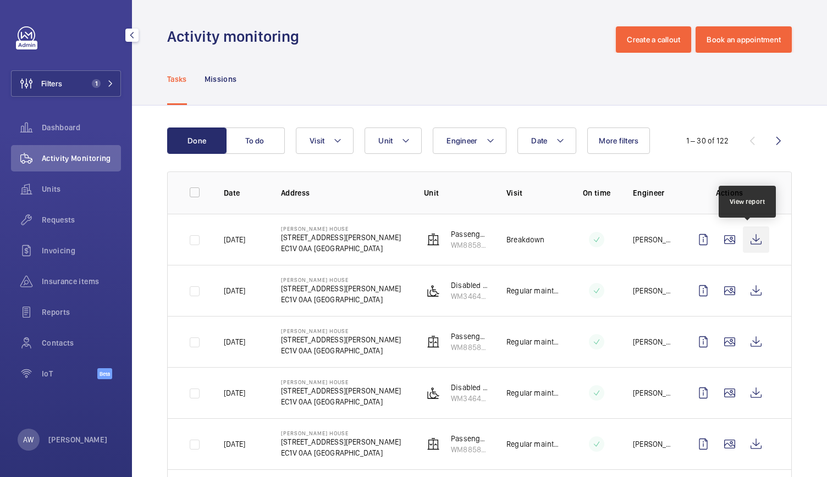
click at [748, 238] on wm-front-icon-button at bounding box center [756, 240] width 26 height 26
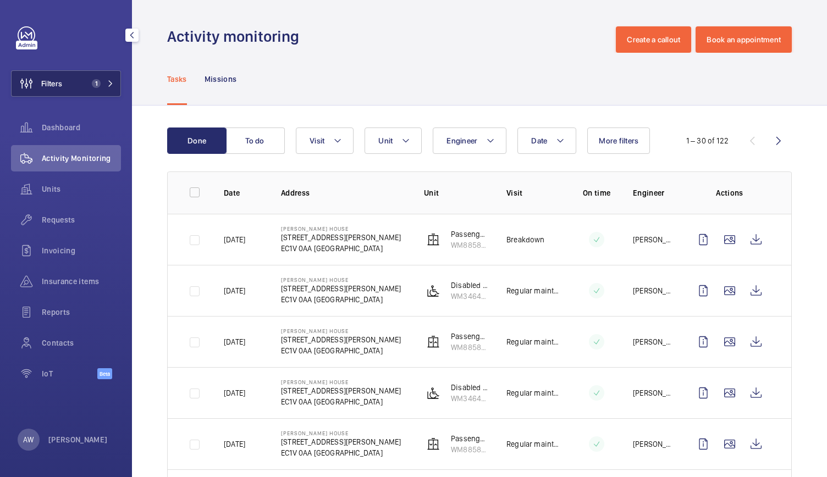
click at [111, 90] on button "Filters 1" at bounding box center [66, 83] width 110 height 26
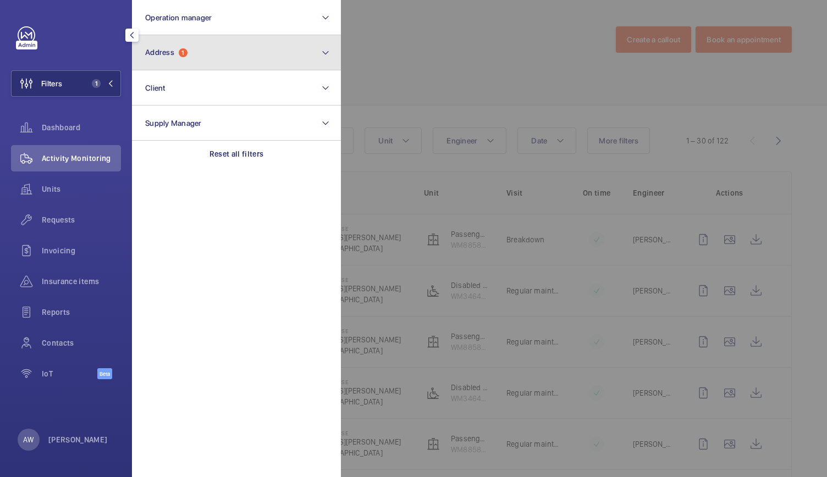
click at [201, 54] on button "Address 1" at bounding box center [236, 52] width 209 height 35
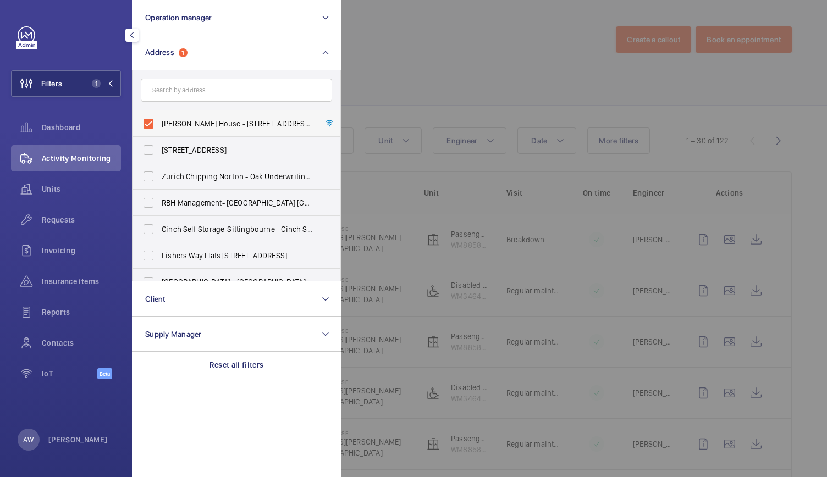
click at [148, 120] on label "[PERSON_NAME] House - [STREET_ADDRESS][PERSON_NAME]" at bounding box center [228, 124] width 191 height 26
click at [148, 120] on input "[PERSON_NAME] House - [STREET_ADDRESS][PERSON_NAME]" at bounding box center [148, 124] width 22 height 22
checkbox input "false"
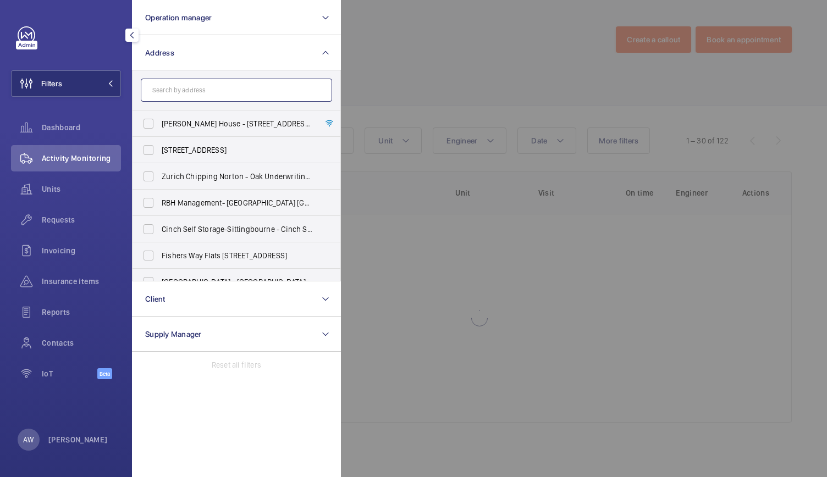
click at [169, 93] on input "text" at bounding box center [236, 90] width 191 height 23
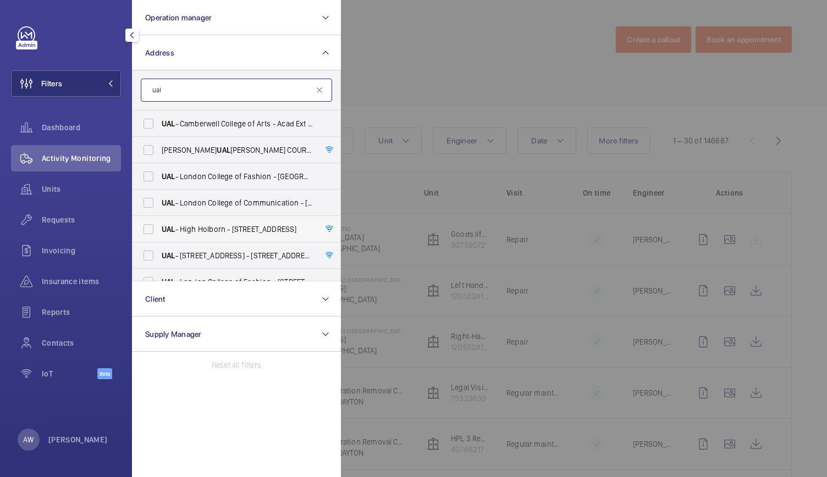
type input "ual"
click at [176, 225] on span "UAL - High Holborn - [STREET_ADDRESS]" at bounding box center [237, 229] width 151 height 11
click at [159, 225] on input "UAL - High Holborn - [STREET_ADDRESS]" at bounding box center [148, 229] width 22 height 22
checkbox input "true"
click at [406, 28] on div at bounding box center [754, 238] width 827 height 477
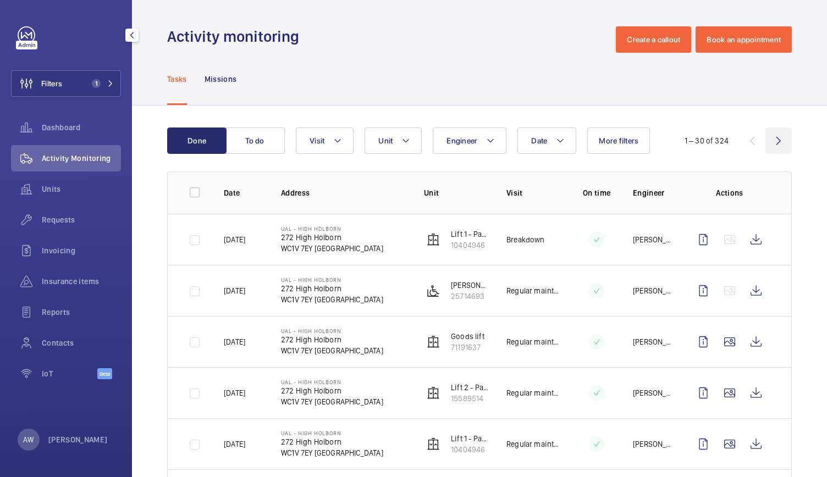
click at [770, 137] on wm-front-icon-button at bounding box center [779, 141] width 26 height 26
click at [542, 129] on button "Date" at bounding box center [547, 141] width 59 height 26
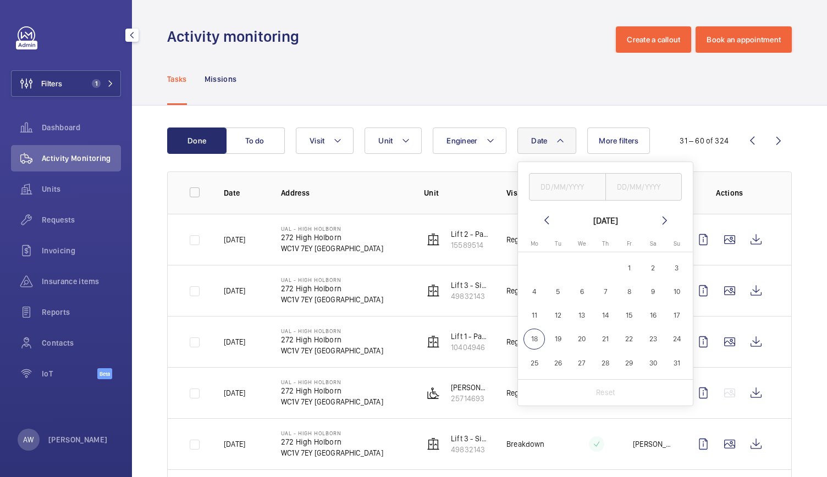
click at [618, 221] on div "[DATE]" at bounding box center [605, 220] width 25 height 13
click at [661, 218] on mat-icon at bounding box center [664, 220] width 13 height 13
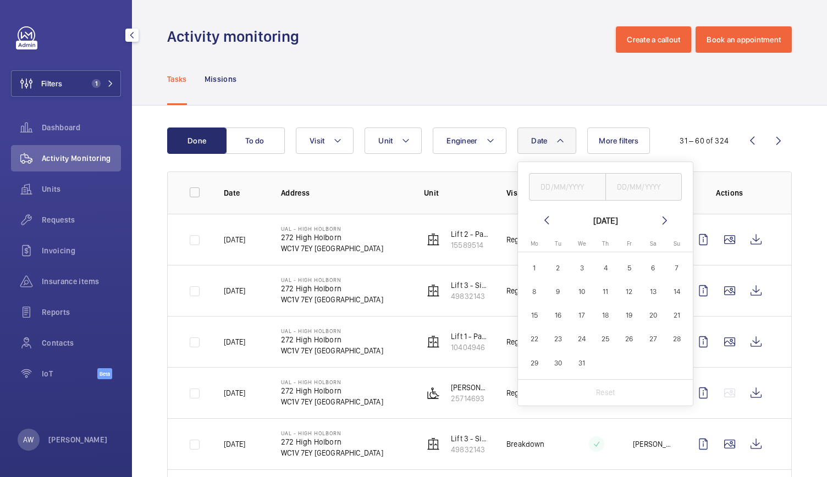
click at [661, 218] on mat-icon at bounding box center [664, 220] width 13 height 13
click at [546, 221] on mat-icon at bounding box center [546, 220] width 13 height 13
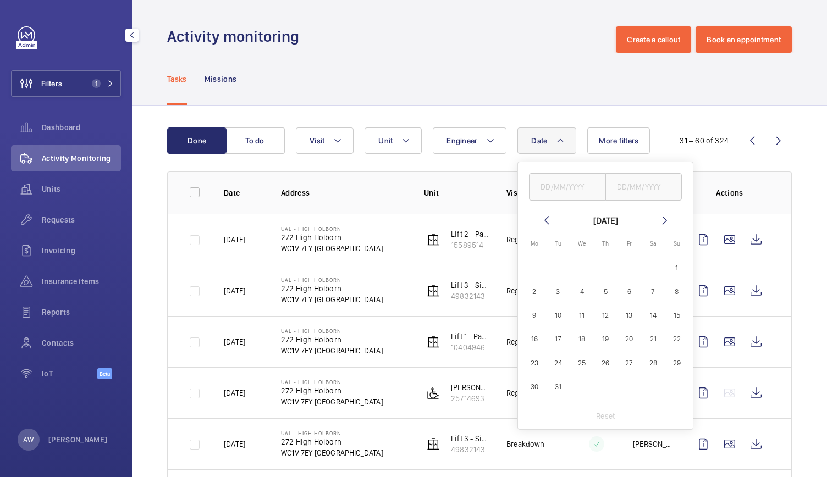
click at [546, 221] on mat-icon at bounding box center [546, 220] width 13 height 13
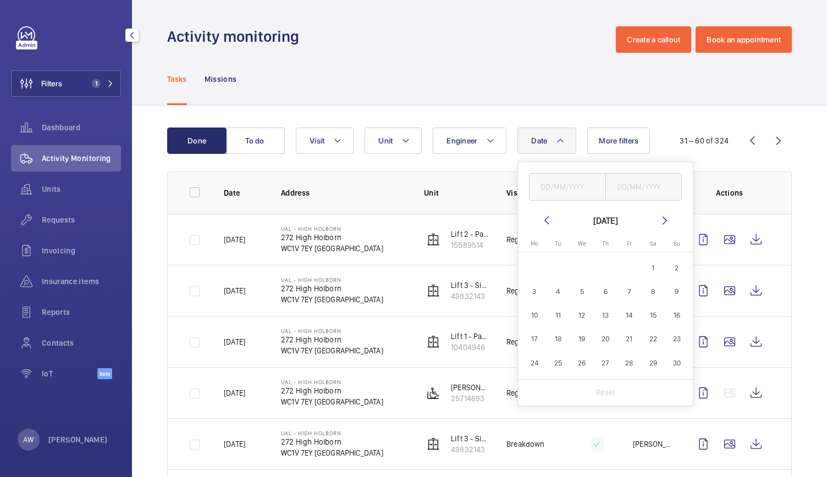
click at [546, 221] on mat-icon at bounding box center [546, 220] width 13 height 13
click at [546, 222] on mat-icon at bounding box center [546, 220] width 13 height 13
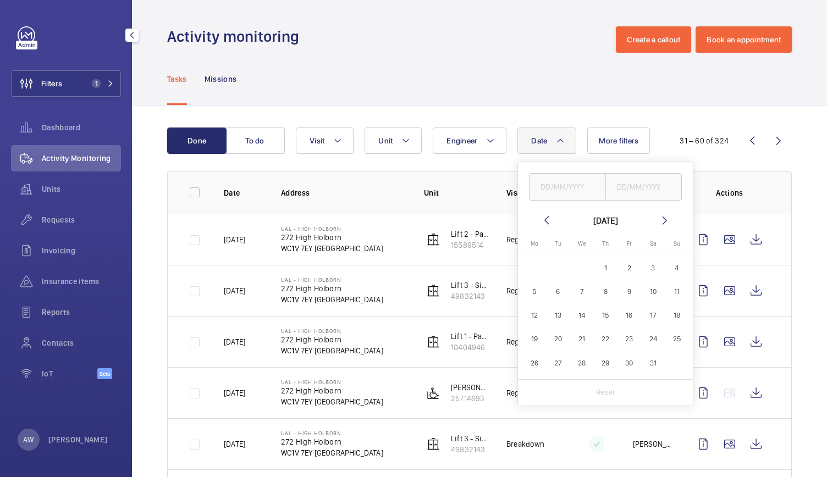
click at [546, 222] on mat-icon at bounding box center [546, 220] width 13 height 13
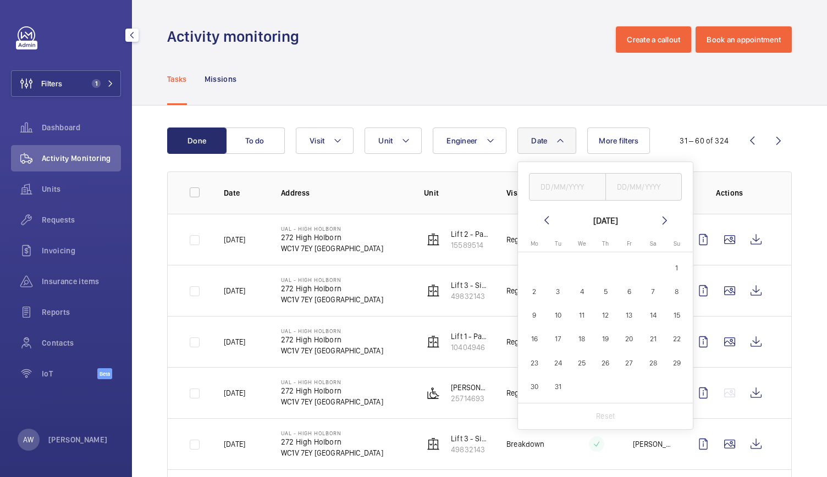
click at [546, 222] on mat-icon at bounding box center [546, 220] width 13 height 13
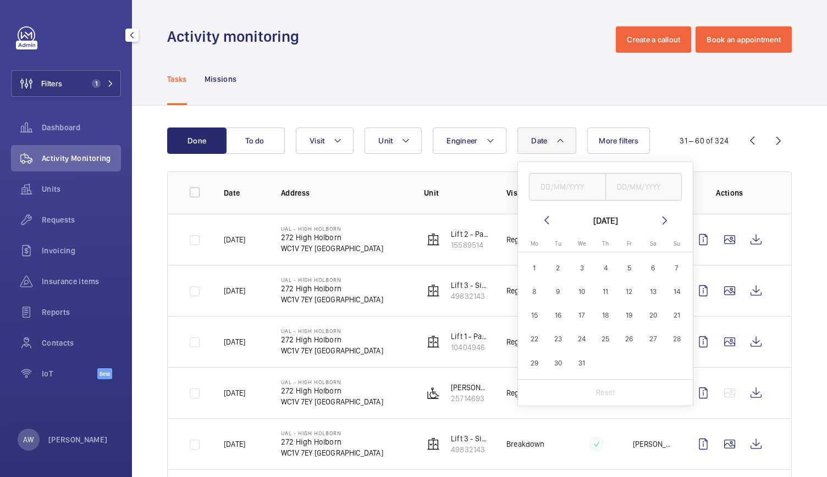
click at [546, 222] on mat-icon at bounding box center [546, 220] width 13 height 13
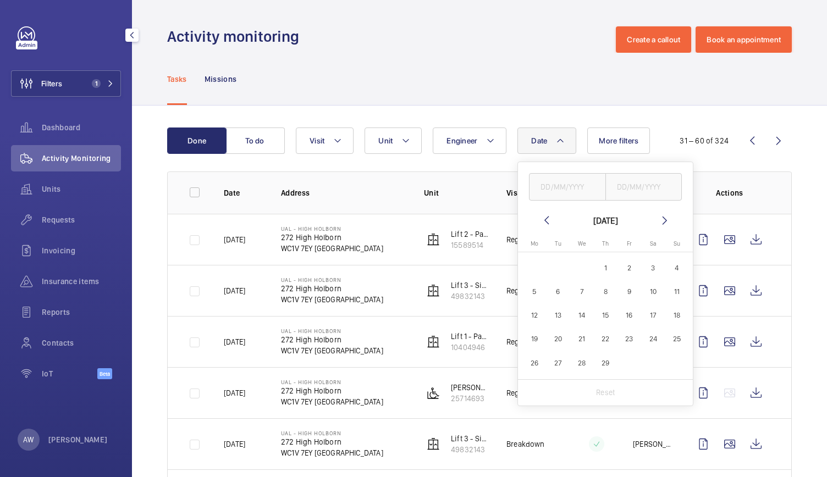
click at [546, 222] on mat-icon at bounding box center [546, 220] width 13 height 13
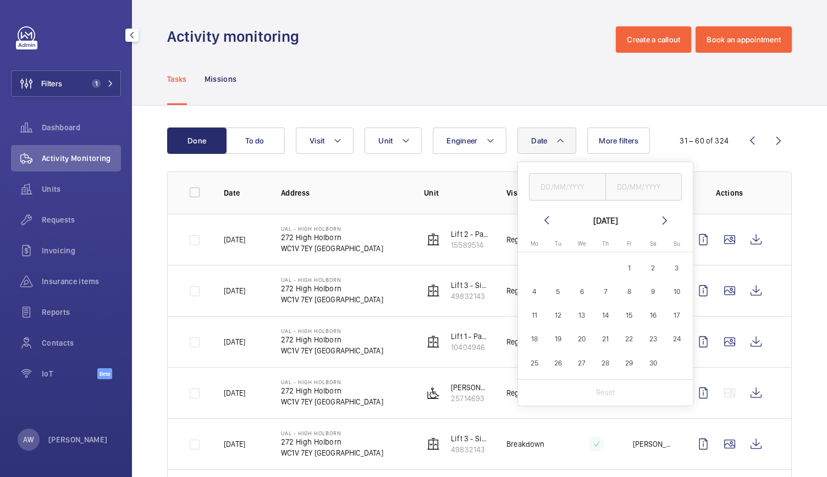
click at [546, 222] on mat-icon at bounding box center [546, 220] width 13 height 13
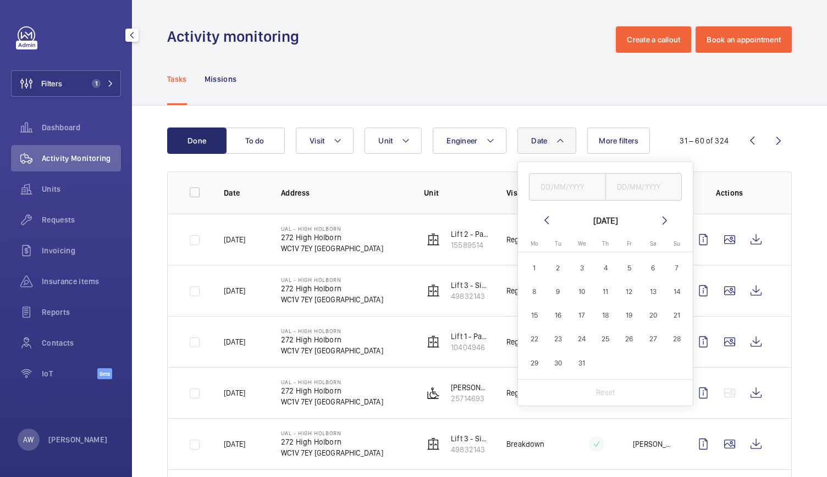
click at [546, 222] on mat-icon at bounding box center [546, 220] width 13 height 13
click at [667, 217] on mat-icon at bounding box center [664, 220] width 13 height 13
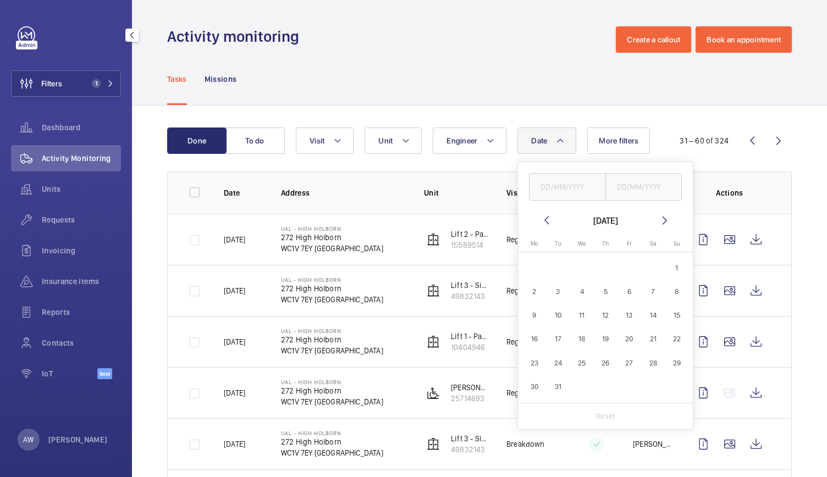
click at [679, 269] on span "1" at bounding box center [676, 267] width 21 height 21
type input "[DATE]"
click at [662, 216] on mat-icon at bounding box center [664, 220] width 13 height 13
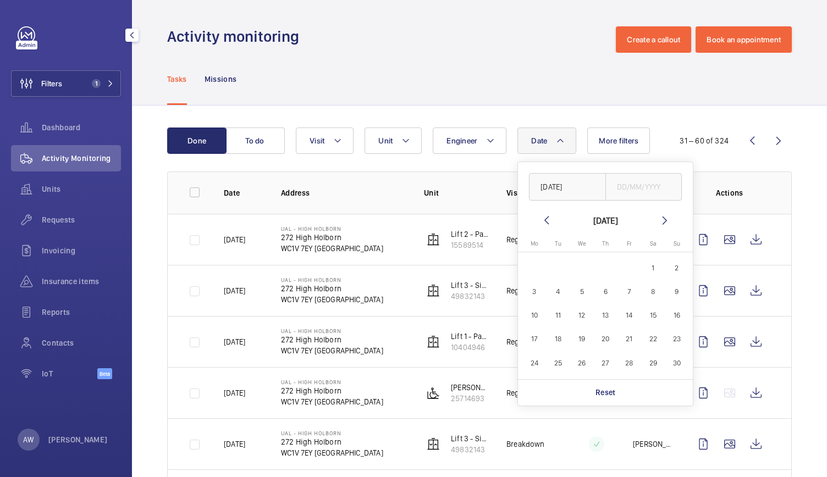
click at [662, 216] on mat-icon at bounding box center [664, 220] width 13 height 13
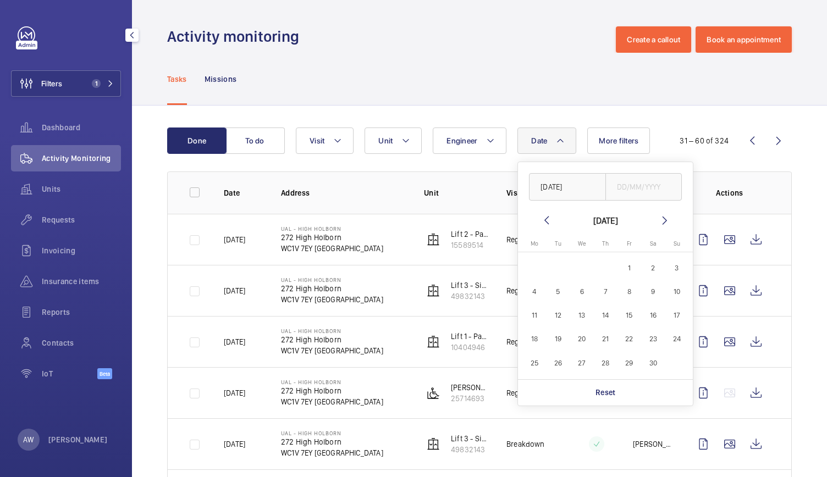
click at [662, 216] on mat-icon at bounding box center [664, 220] width 13 height 13
click at [672, 360] on span "31" at bounding box center [676, 363] width 21 height 21
type input "[DATE]"
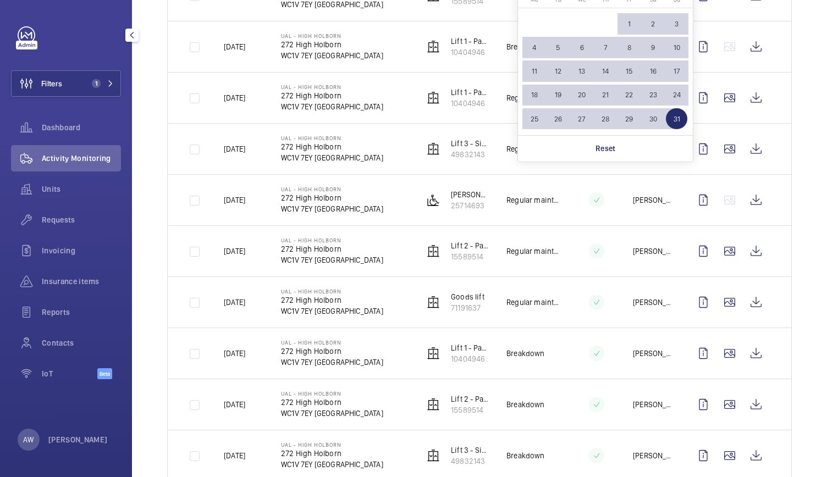
scroll to position [245, 0]
drag, startPoint x: 386, startPoint y: 303, endPoint x: 389, endPoint y: 343, distance: 39.8
click at [389, 343] on td "UAL - High Holborn [STREET_ADDRESS]" at bounding box center [334, 352] width 143 height 51
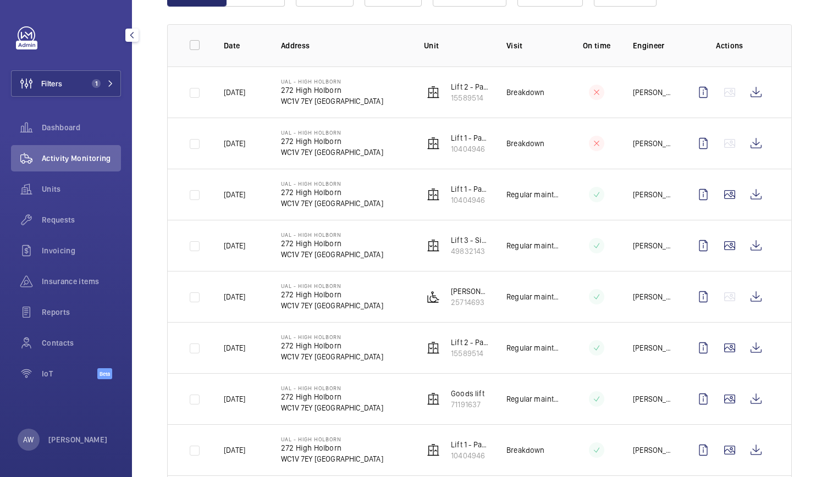
scroll to position [0, 0]
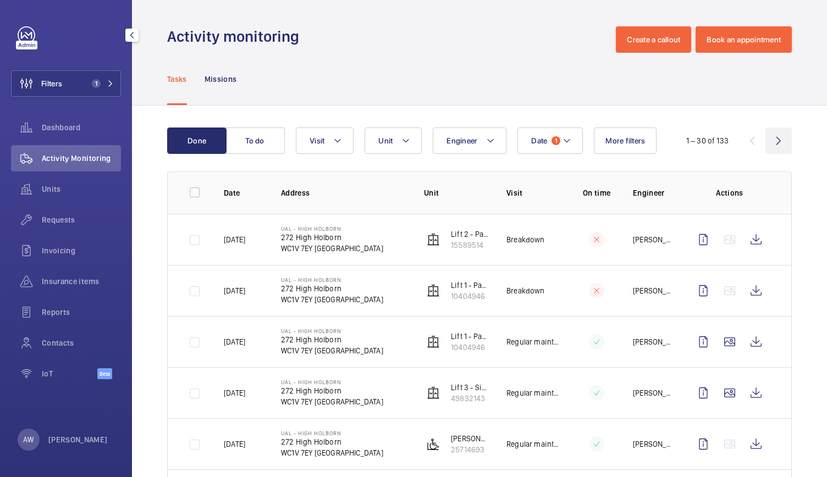
click at [770, 139] on wm-front-icon-button at bounding box center [779, 141] width 26 height 26
click at [772, 137] on wm-front-icon-button at bounding box center [779, 141] width 26 height 26
click at [744, 145] on wm-front-icon-button at bounding box center [752, 141] width 26 height 26
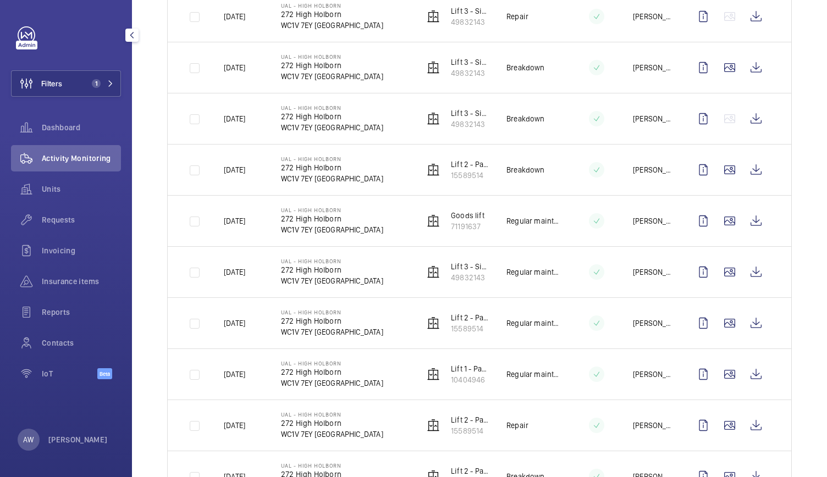
scroll to position [1292, 0]
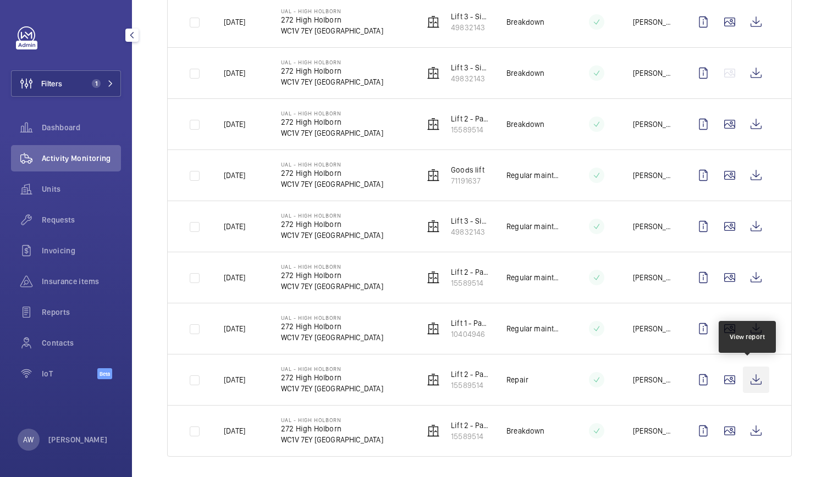
click at [749, 372] on wm-front-icon-button at bounding box center [756, 380] width 26 height 26
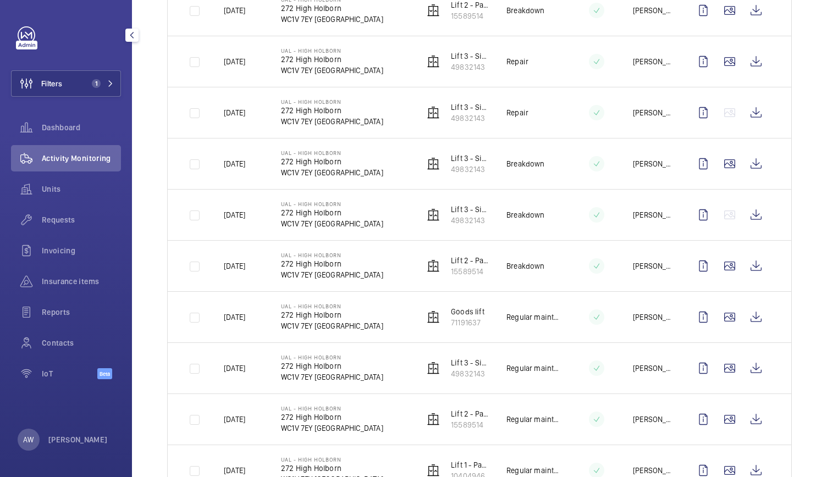
scroll to position [1148, 0]
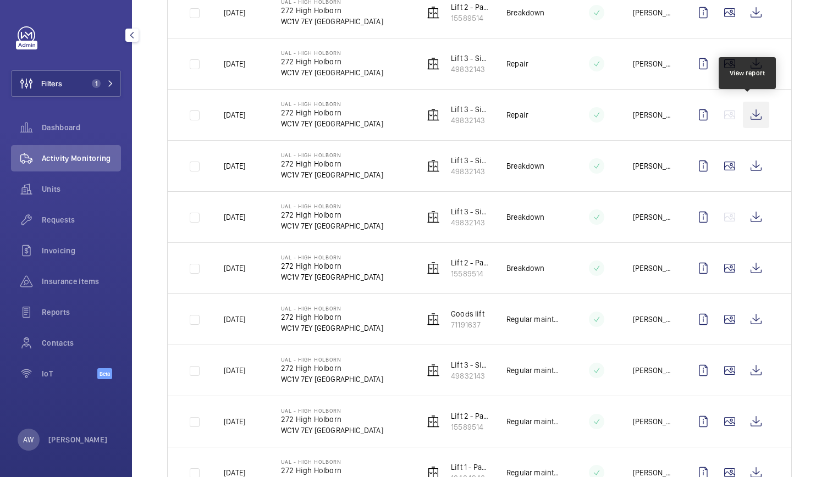
click at [748, 110] on wm-front-icon-button at bounding box center [756, 115] width 26 height 26
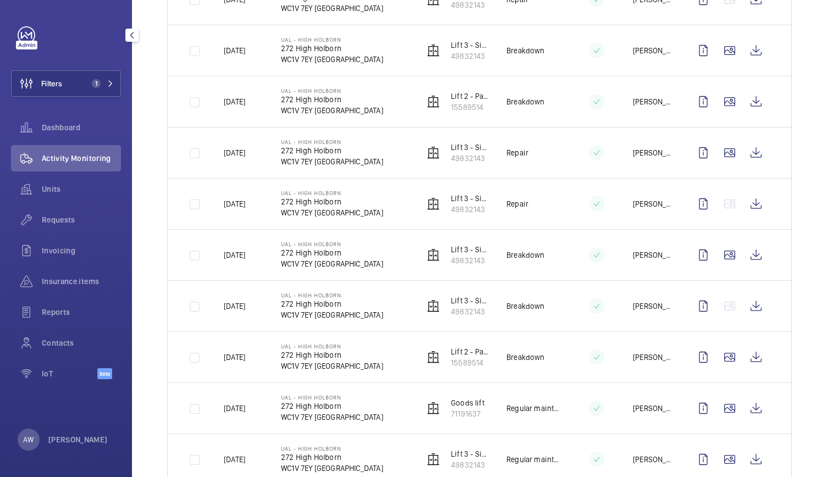
scroll to position [1006, 0]
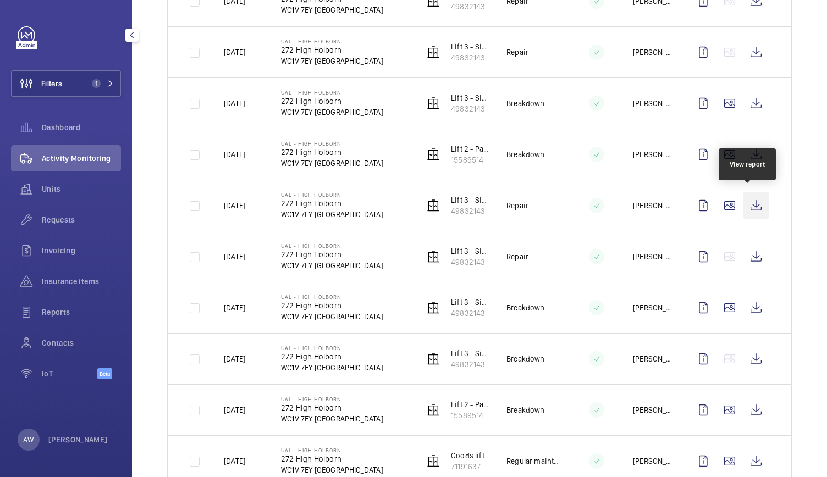
click at [748, 201] on wm-front-icon-button at bounding box center [756, 205] width 26 height 26
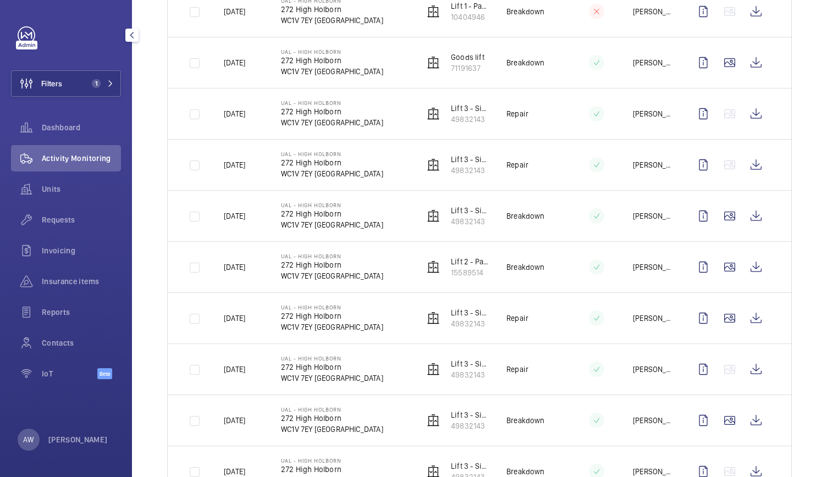
scroll to position [887, 0]
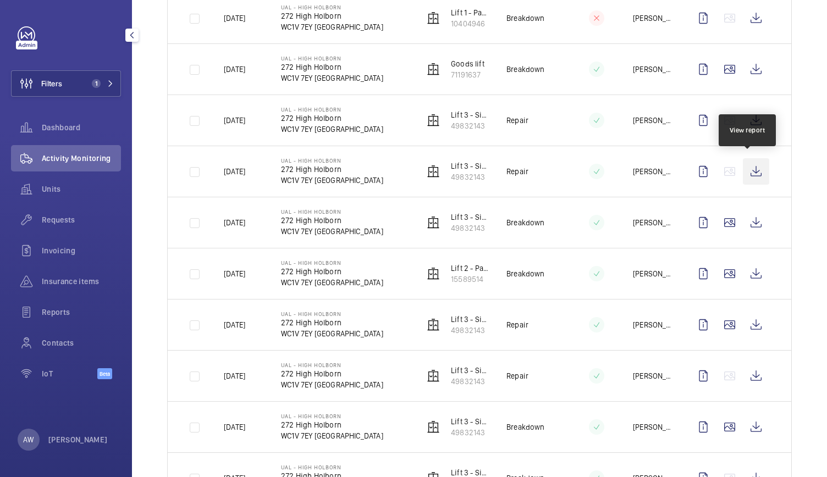
click at [749, 172] on wm-front-icon-button at bounding box center [756, 171] width 26 height 26
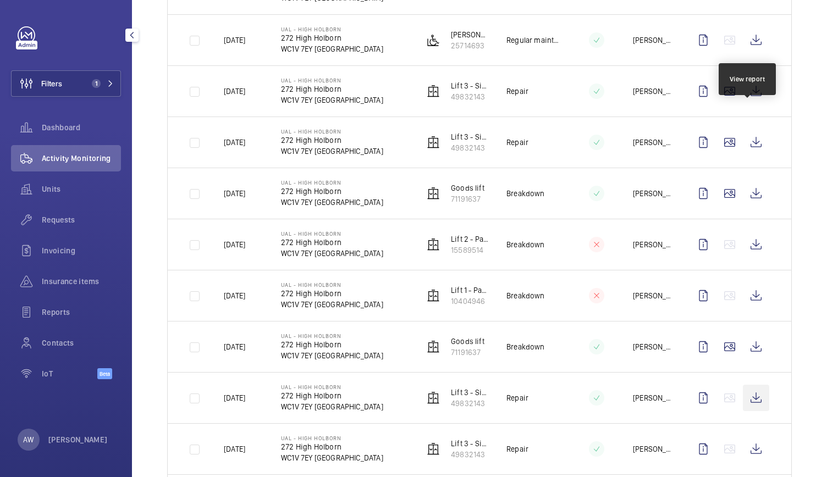
scroll to position [607, 0]
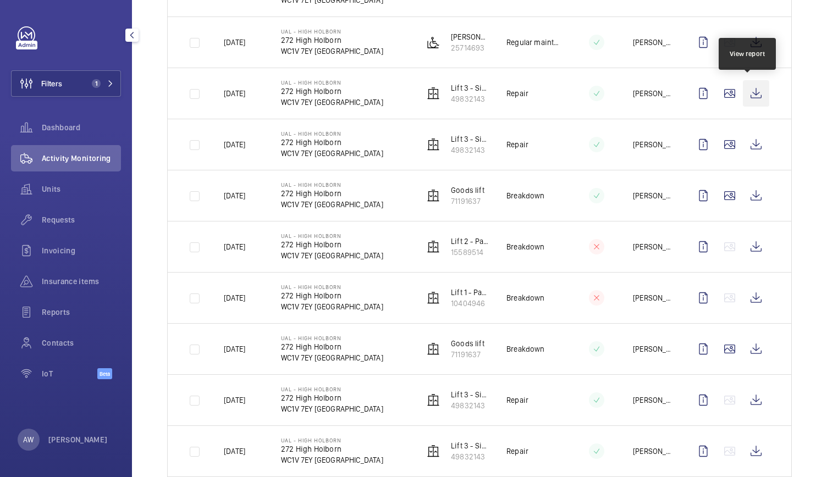
click at [749, 96] on wm-front-icon-button at bounding box center [756, 93] width 26 height 26
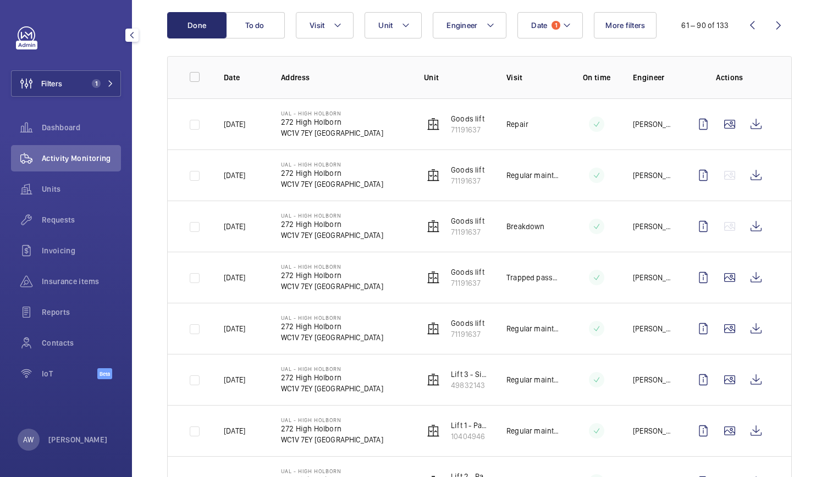
scroll to position [115, 0]
click at [107, 90] on button "Filters 1" at bounding box center [66, 83] width 110 height 26
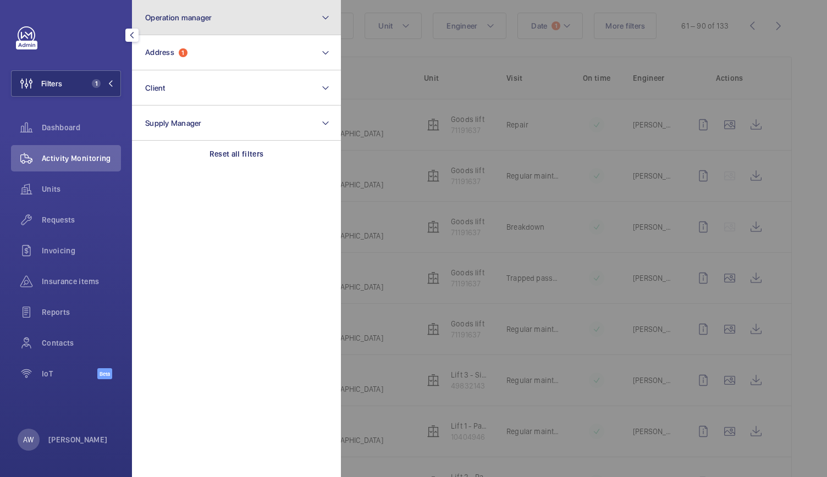
click at [203, 28] on button "Operation manager" at bounding box center [236, 17] width 209 height 35
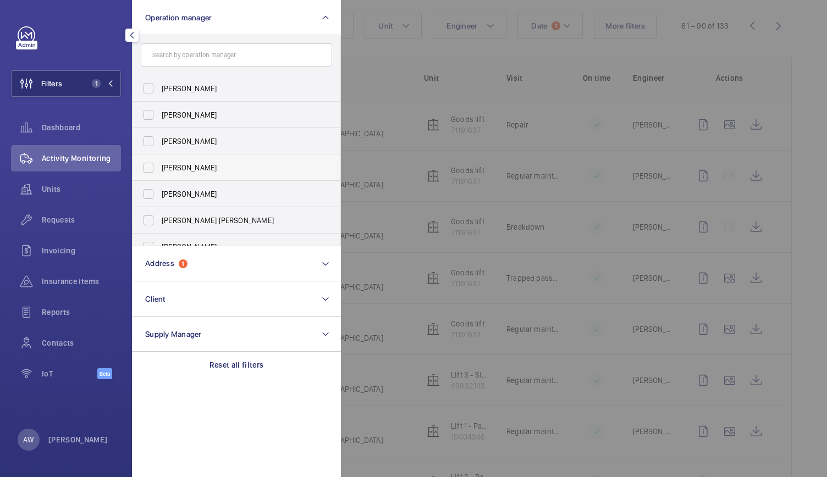
scroll to position [67, 0]
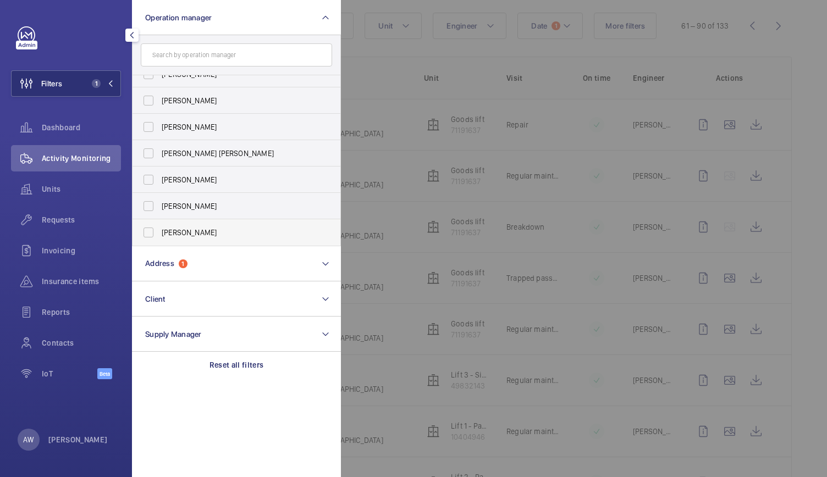
click at [147, 232] on label "[PERSON_NAME]" at bounding box center [228, 232] width 191 height 26
click at [147, 232] on input "[PERSON_NAME]" at bounding box center [148, 233] width 22 height 22
checkbox input "true"
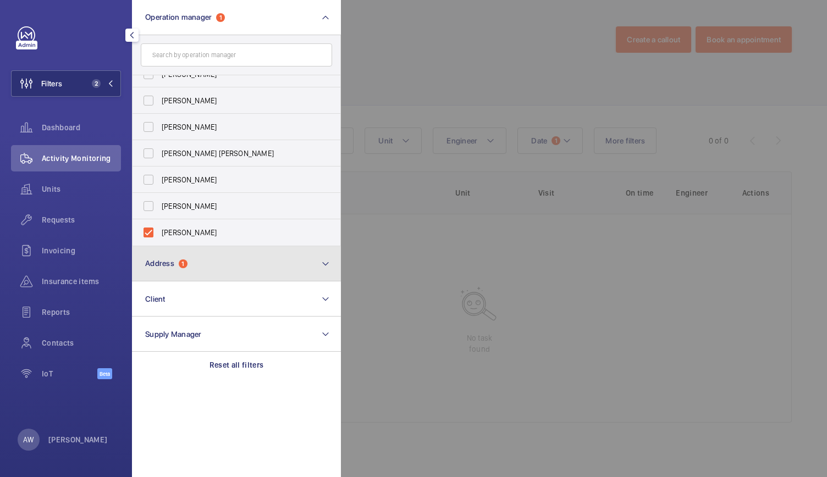
click at [203, 258] on button "Address 1" at bounding box center [236, 263] width 209 height 35
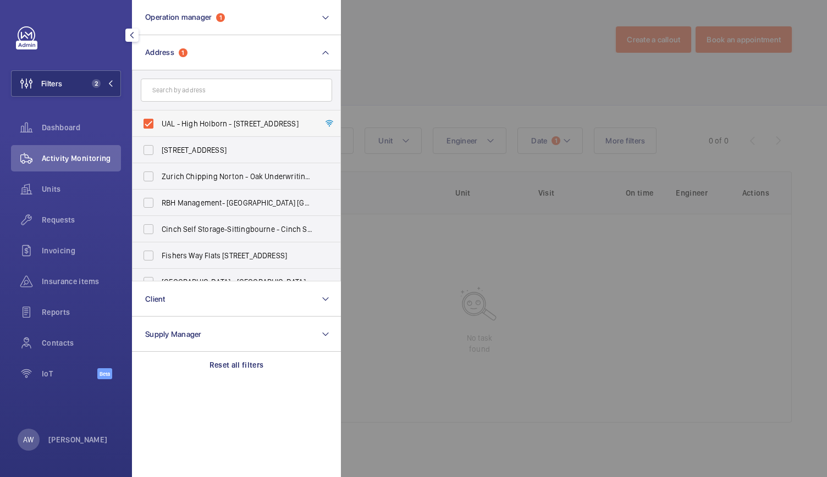
click at [151, 122] on label "UAL - High Holborn - [STREET_ADDRESS]" at bounding box center [228, 124] width 191 height 26
click at [151, 122] on input "UAL - High Holborn - [STREET_ADDRESS]" at bounding box center [148, 124] width 22 height 22
checkbox input "false"
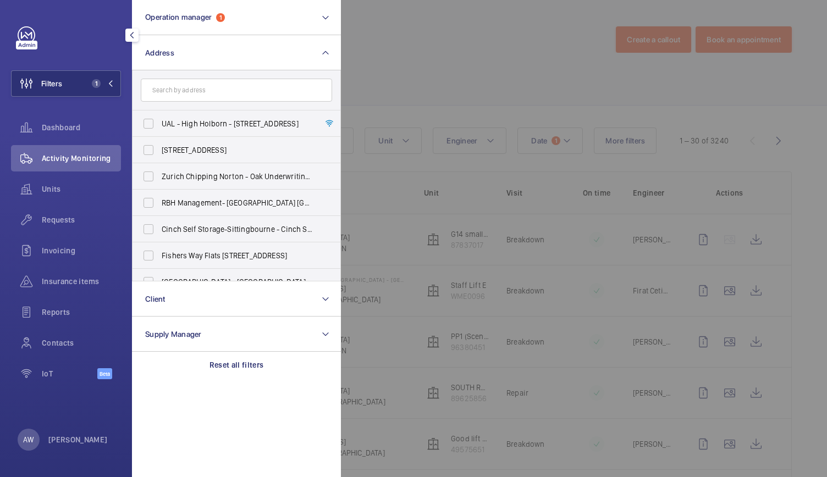
click at [438, 32] on div at bounding box center [754, 238] width 827 height 477
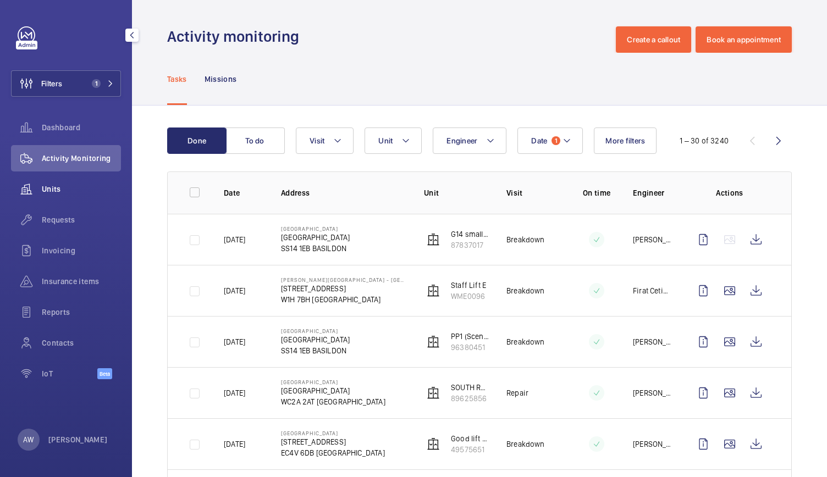
click at [44, 188] on span "Units" at bounding box center [81, 189] width 79 height 11
